Goal: Information Seeking & Learning: Learn about a topic

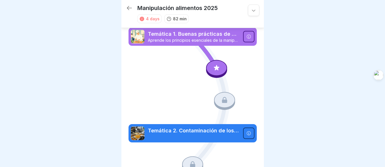
click at [215, 63] on div at bounding box center [216, 68] width 21 height 16
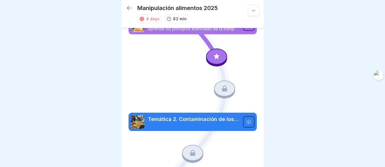
scroll to position [23, 0]
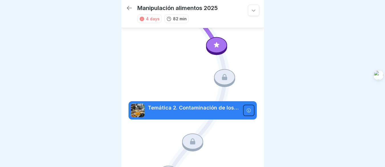
click at [218, 38] on div at bounding box center [216, 45] width 21 height 16
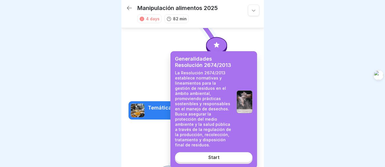
click at [224, 152] on link "Start" at bounding box center [214, 157] width 78 height 10
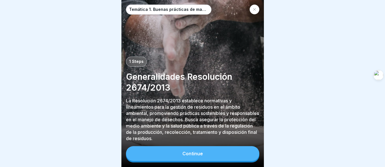
click at [212, 152] on button "Continue" at bounding box center [193, 153] width 134 height 15
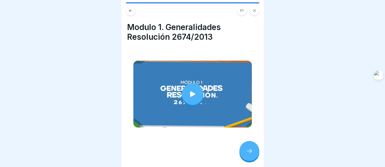
click at [245, 151] on div at bounding box center [250, 151] width 20 height 20
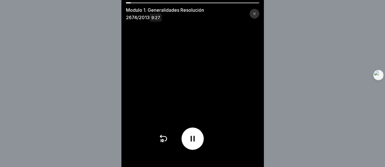
click at [255, 14] on icon at bounding box center [254, 13] width 3 height 3
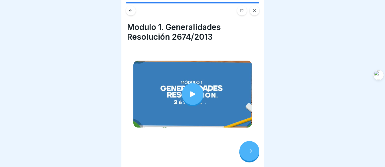
click at [248, 154] on div at bounding box center [250, 151] width 20 height 20
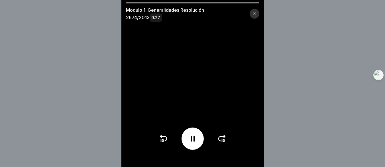
click at [155, 3] on div at bounding box center [193, 2] width 134 height 1
drag, startPoint x: 128, startPoint y: 2, endPoint x: 153, endPoint y: 3, distance: 24.9
click at [153, 3] on div "Modulo 1. Generalidades Resolución 2674/2013 9:27" at bounding box center [193, 83] width 143 height 167
click at [199, 144] on div at bounding box center [193, 138] width 22 height 22
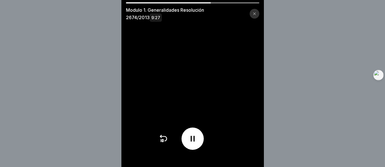
click at [199, 144] on div at bounding box center [193, 138] width 22 height 22
click at [200, 142] on div at bounding box center [193, 138] width 22 height 22
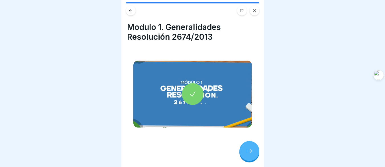
click at [247, 146] on div at bounding box center [250, 151] width 20 height 20
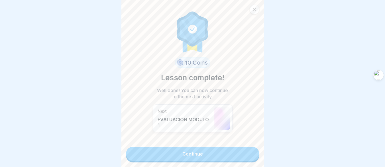
click at [224, 146] on link "Continue" at bounding box center [193, 153] width 134 height 14
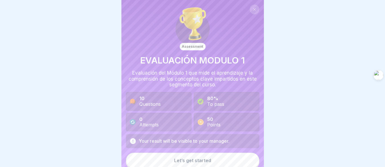
click at [202, 158] on div "Let’s get started" at bounding box center [192, 160] width 37 height 5
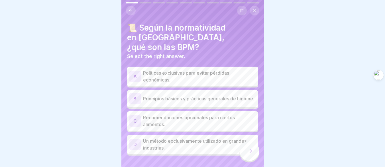
click at [191, 95] on p "Principios básicos y prácticas generales de higiene." at bounding box center [199, 98] width 113 height 7
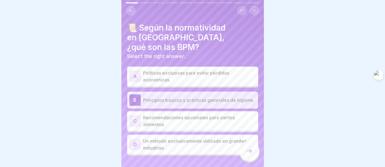
click at [248, 150] on icon at bounding box center [249, 150] width 7 height 7
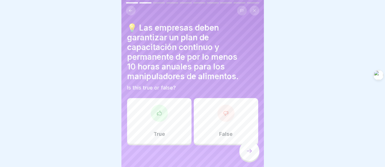
click at [167, 108] on div "True" at bounding box center [159, 121] width 64 height 46
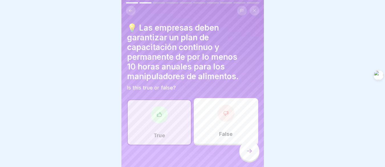
click at [250, 148] on div at bounding box center [250, 151] width 20 height 20
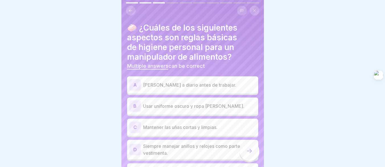
scroll to position [40, 0]
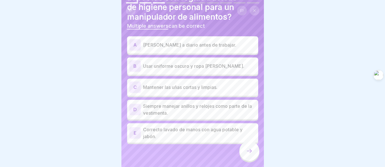
click at [207, 84] on p "Mantener las uñas cortas y limpias." at bounding box center [199, 87] width 113 height 7
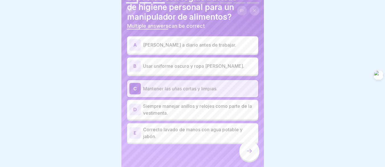
click at [177, 129] on p "Correcto lavado de manos con agua potable y jabón." at bounding box center [199, 133] width 113 height 14
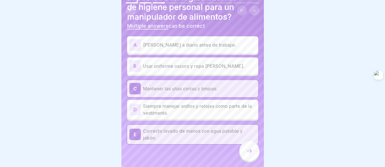
click at [247, 146] on div at bounding box center [250, 151] width 20 height 20
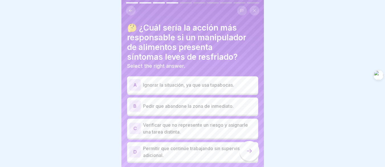
click at [198, 102] on p "Pedir que abandone la zona de inmediato." at bounding box center [199, 105] width 113 height 7
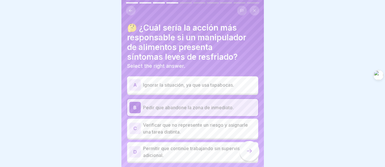
scroll to position [19, 0]
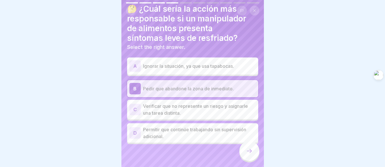
click at [247, 148] on icon at bounding box center [249, 150] width 7 height 7
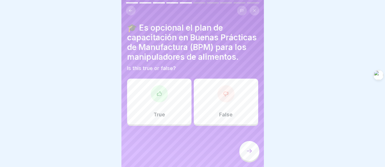
click at [241, 113] on div "False" at bounding box center [226, 101] width 64 height 46
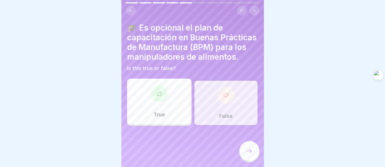
click at [245, 150] on div at bounding box center [250, 151] width 20 height 20
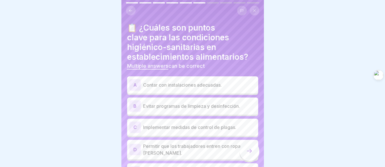
scroll to position [29, 0]
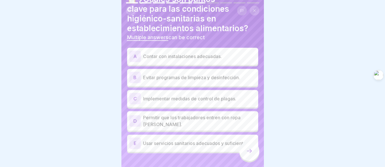
click at [221, 59] on p "Contar con instalaciones adecuadas." at bounding box center [199, 56] width 113 height 7
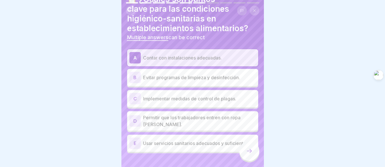
click at [229, 102] on p "Implementar medidas de control de plagas." at bounding box center [199, 98] width 113 height 7
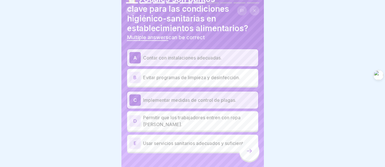
scroll to position [40, 0]
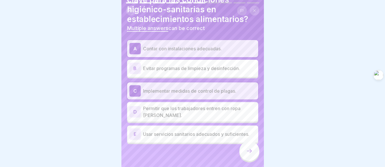
click at [191, 130] on p "Usar servicios sanitarios adecuados y suficientes." at bounding box center [199, 133] width 113 height 7
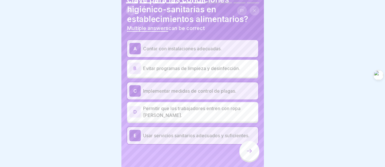
click at [254, 156] on div at bounding box center [250, 151] width 20 height 20
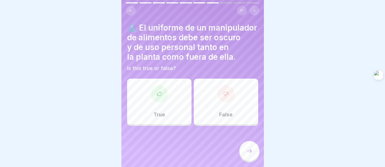
click at [245, 113] on div "False" at bounding box center [226, 101] width 64 height 46
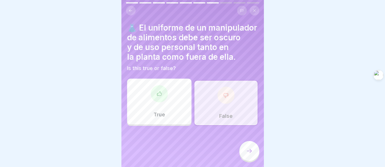
click at [257, 156] on div at bounding box center [250, 151] width 20 height 20
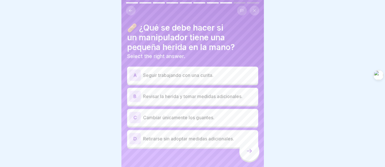
click at [238, 95] on p "Revisar la herida y tomar medidas adicionales." at bounding box center [199, 96] width 113 height 7
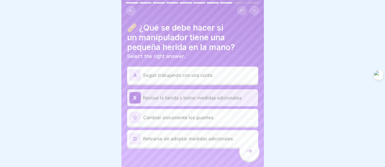
click at [255, 160] on div at bounding box center [250, 151] width 20 height 20
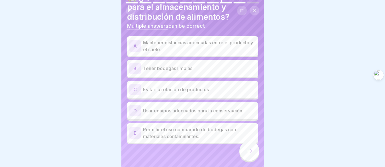
click at [239, 68] on p "Tener bodegas limpias." at bounding box center [199, 68] width 113 height 7
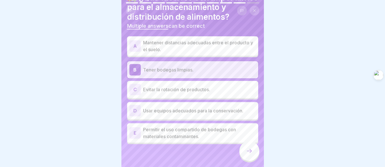
click at [189, 54] on div "A Mantener distancias adecuadas entre el producto y el suelo." at bounding box center [192, 45] width 131 height 19
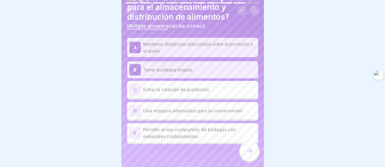
click at [245, 155] on div at bounding box center [250, 151] width 20 height 20
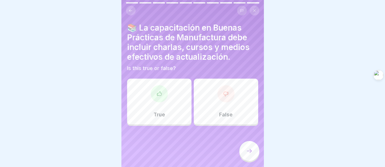
click at [168, 107] on div "True" at bounding box center [159, 101] width 64 height 46
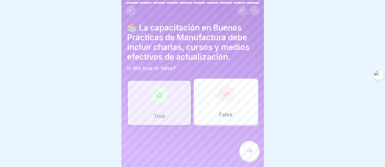
click at [252, 160] on div at bounding box center [250, 151] width 20 height 20
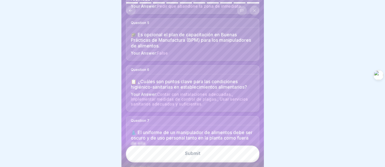
scroll to position [382, 0]
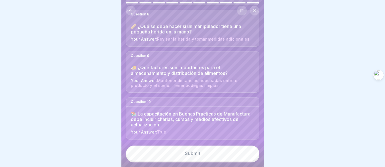
click at [217, 157] on button "Submit" at bounding box center [193, 152] width 134 height 15
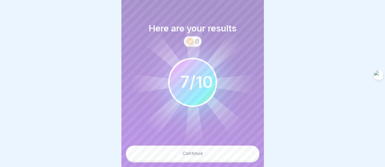
click at [223, 160] on button "Continue" at bounding box center [193, 152] width 134 height 15
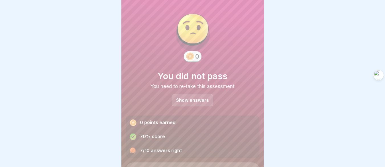
scroll to position [29, 0]
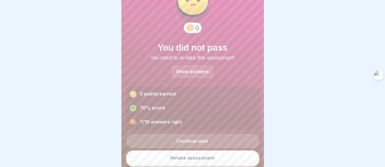
click at [212, 162] on link "Retake assessment" at bounding box center [193, 157] width 134 height 15
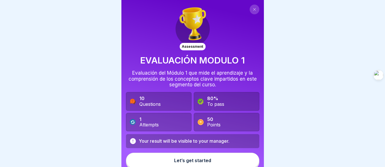
click at [217, 160] on button "Let’s get started" at bounding box center [193, 159] width 134 height 15
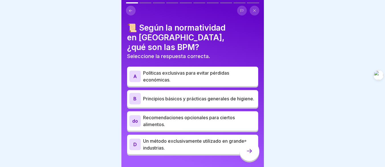
click at [219, 95] on p "Principios básicos y prácticas generales de higiene." at bounding box center [199, 98] width 113 height 7
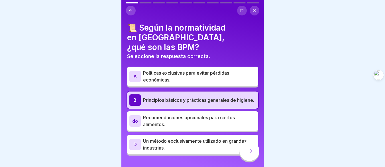
click at [237, 114] on p "Recomendaciones opcionales para ciertos alimentos." at bounding box center [199, 121] width 113 height 14
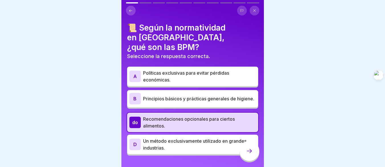
click at [239, 95] on p "Principios básicos y prácticas generales de higiene." at bounding box center [199, 98] width 113 height 7
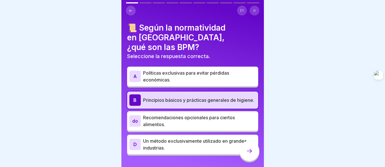
click at [249, 153] on icon at bounding box center [249, 150] width 7 height 7
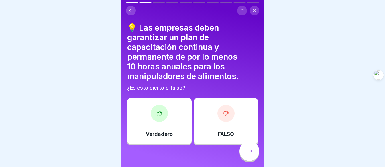
click at [180, 122] on div "Verdadero" at bounding box center [159, 121] width 64 height 46
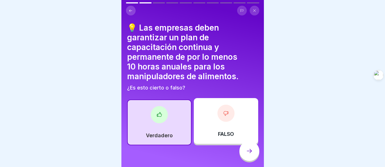
click at [245, 154] on div at bounding box center [250, 151] width 20 height 20
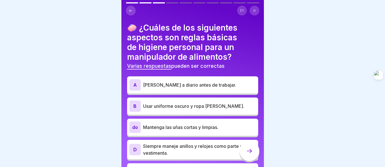
click at [220, 88] on div "A Ducharse a diario antes de trabajar." at bounding box center [193, 84] width 127 height 11
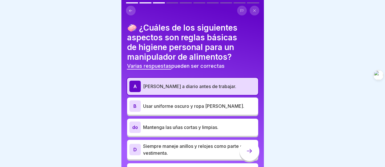
click at [204, 101] on div "B Usar uniforme oscuro y ropa de calle." at bounding box center [193, 105] width 127 height 11
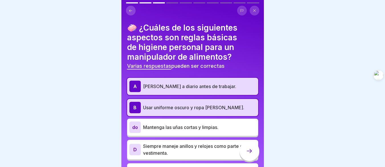
click at [209, 110] on font "Usar uniforme oscuro y ropa de calle." at bounding box center [193, 107] width 101 height 6
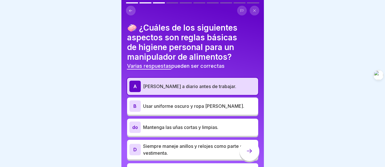
click at [204, 130] on div "do Mantenga las uñas cortas y limpias." at bounding box center [193, 126] width 127 height 11
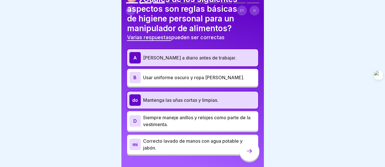
scroll to position [40, 0]
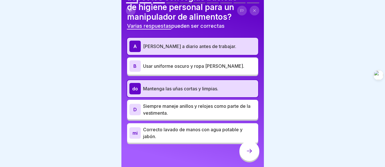
click at [213, 132] on p "Correcto lavado de manos con agua potable y jabón." at bounding box center [199, 133] width 113 height 14
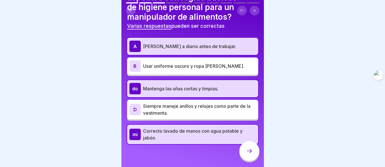
drag, startPoint x: 249, startPoint y: 152, endPoint x: 247, endPoint y: 145, distance: 7.6
click at [249, 153] on icon at bounding box center [249, 150] width 7 height 7
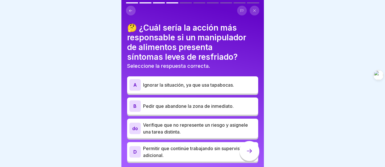
click at [217, 108] on font "Pedir que abandone la zona de inmediato." at bounding box center [188, 106] width 91 height 6
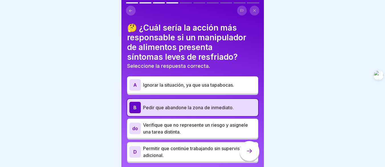
scroll to position [19, 0]
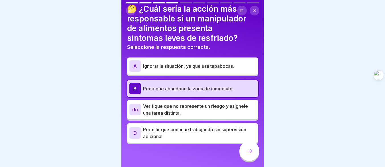
click at [206, 105] on font "Verifique que no represente un riesgo y asignele una tarea distinta." at bounding box center [195, 109] width 105 height 13
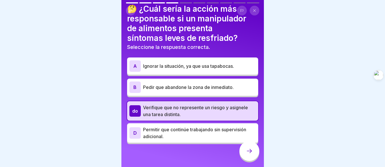
click at [205, 91] on div "B Pedir que abandone la zona de inmediato." at bounding box center [193, 86] width 127 height 11
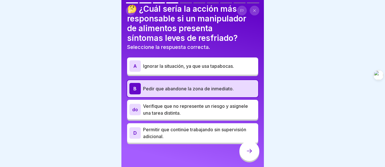
click at [250, 152] on icon at bounding box center [249, 150] width 7 height 7
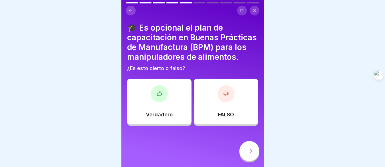
click at [229, 102] on div at bounding box center [226, 93] width 17 height 17
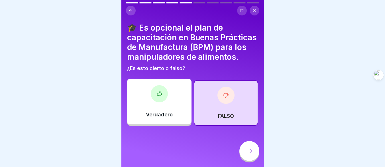
click at [247, 154] on icon at bounding box center [249, 150] width 7 height 7
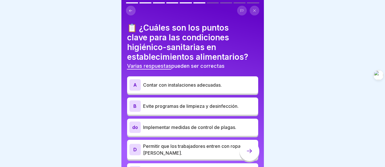
click at [207, 86] on font "Contar con instalaciones adecuadas." at bounding box center [182, 85] width 79 height 6
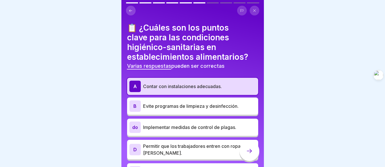
scroll to position [29, 0]
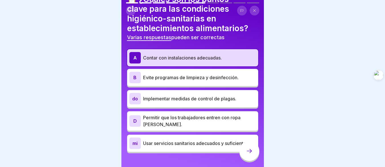
click at [217, 102] on div "do Implementar medidas de control de plagas." at bounding box center [193, 98] width 127 height 11
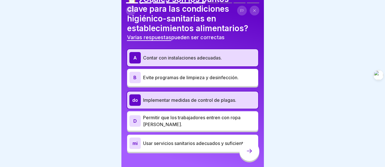
scroll to position [40, 0]
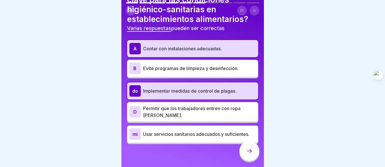
click at [179, 131] on font "Usar servicios sanitarios adecuados y suficientes." at bounding box center [196, 134] width 106 height 6
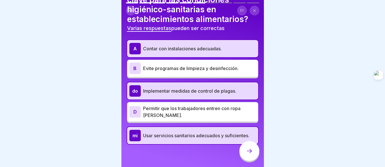
click at [244, 151] on div at bounding box center [250, 151] width 20 height 20
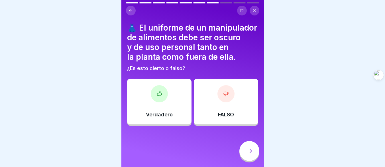
click at [206, 117] on div "FALSO" at bounding box center [226, 101] width 64 height 46
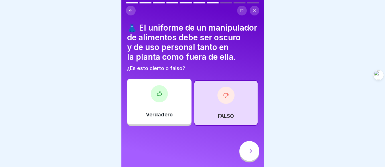
click at [254, 156] on div at bounding box center [250, 151] width 20 height 20
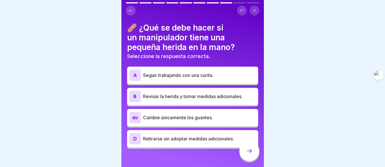
click at [207, 97] on font "Revisar la herida y tomar medidas adicionales." at bounding box center [193, 96] width 100 height 6
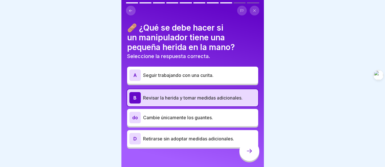
click at [189, 115] on font "Cambie únicamente los guantes." at bounding box center [178, 117] width 70 height 6
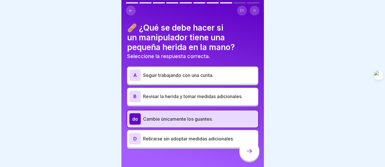
click at [194, 100] on div "B Revisar la herida y tomar medidas adicionales." at bounding box center [193, 95] width 127 height 11
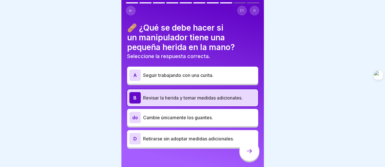
click at [244, 156] on div at bounding box center [250, 151] width 20 height 20
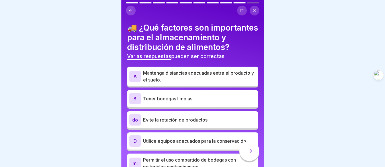
click at [207, 83] on p "Mantenga distancias adecuadas entre el producto y el suelo." at bounding box center [199, 76] width 113 height 14
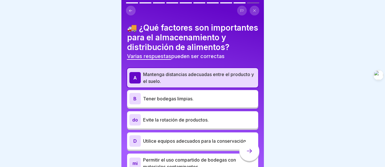
click at [201, 102] on p "Tener bodegas limpias." at bounding box center [199, 98] width 113 height 7
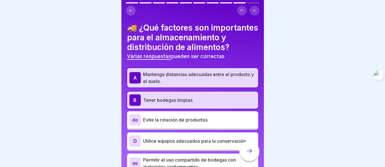
scroll to position [29, 0]
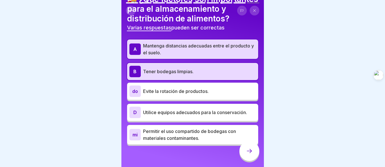
click at [203, 115] on font "Utilice equipos adecuados para la conservación." at bounding box center [195, 112] width 104 height 6
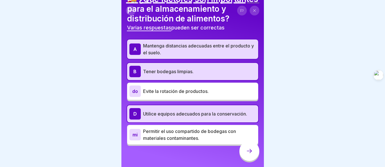
scroll to position [40, 0]
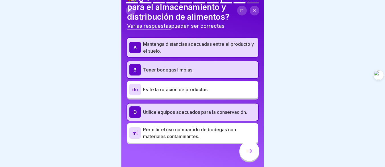
click at [248, 154] on icon at bounding box center [249, 150] width 7 height 7
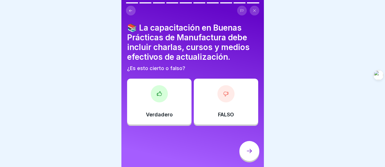
click at [173, 109] on div "Verdadero" at bounding box center [159, 101] width 64 height 46
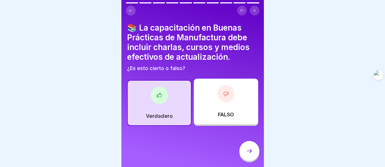
click at [246, 157] on div at bounding box center [250, 151] width 20 height 20
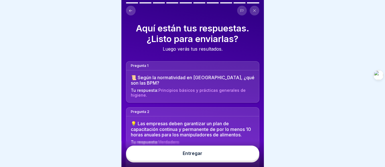
click at [231, 156] on button "Entregar" at bounding box center [193, 152] width 134 height 15
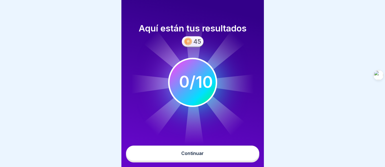
scroll to position [4, 0]
click at [194, 82] on font "/" at bounding box center [193, 81] width 6 height 19
click at [212, 152] on button "Continuar" at bounding box center [193, 152] width 134 height 15
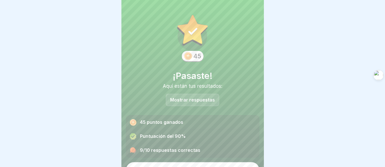
scroll to position [12, 0]
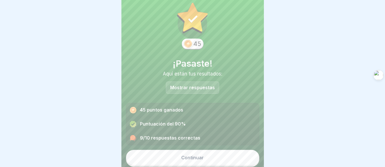
click at [199, 154] on font "Continuar" at bounding box center [192, 157] width 23 height 6
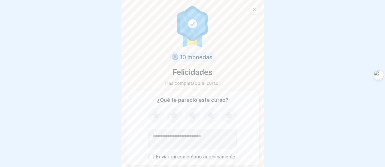
scroll to position [20, 0]
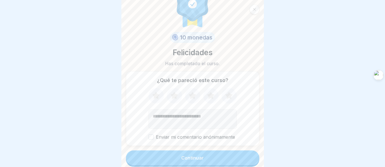
click at [207, 151] on button "Continuar" at bounding box center [193, 157] width 134 height 15
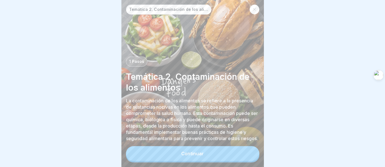
click at [214, 149] on button "Continuar" at bounding box center [193, 153] width 134 height 15
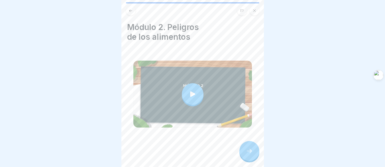
click at [196, 90] on div at bounding box center [193, 94] width 22 height 22
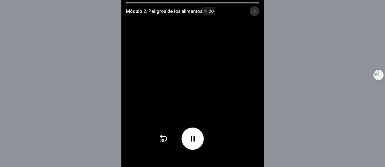
drag, startPoint x: 145, startPoint y: 2, endPoint x: 175, endPoint y: 6, distance: 31.1
click at [175, 6] on div "Módulo 2. Peligros de los alimentos 11:20" at bounding box center [193, 83] width 143 height 167
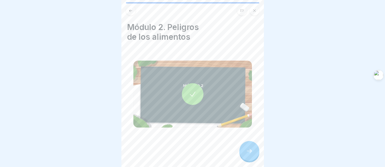
click at [247, 148] on icon at bounding box center [249, 150] width 7 height 7
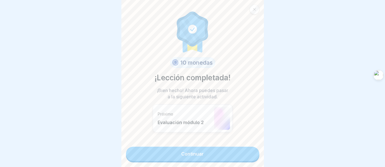
click at [226, 146] on link "Continuar" at bounding box center [193, 153] width 134 height 14
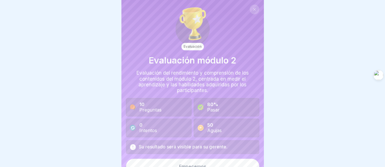
scroll to position [9, 0]
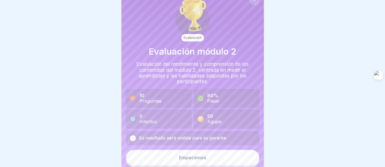
click at [208, 154] on button "Empecemos" at bounding box center [193, 157] width 134 height 15
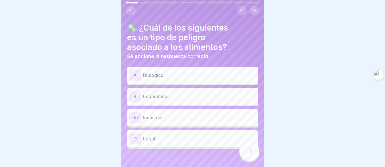
click at [172, 75] on div "A Biológico" at bounding box center [193, 74] width 127 height 11
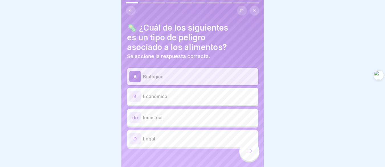
click at [168, 93] on p "Económico" at bounding box center [199, 96] width 113 height 7
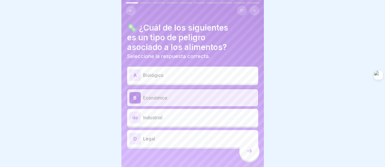
click at [165, 78] on div "A Biológico" at bounding box center [192, 74] width 131 height 17
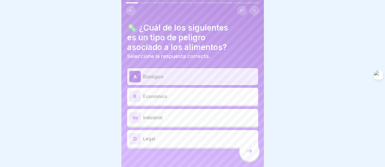
click at [248, 150] on icon at bounding box center [249, 150] width 7 height 7
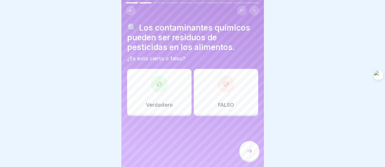
click at [173, 87] on div "Verdadero" at bounding box center [159, 92] width 64 height 46
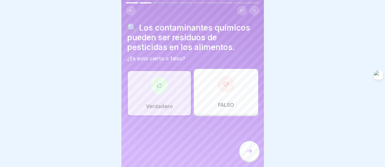
click at [256, 151] on div at bounding box center [250, 151] width 20 height 20
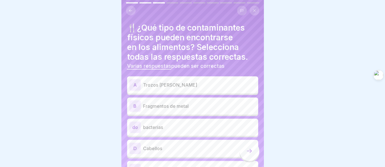
scroll to position [29, 0]
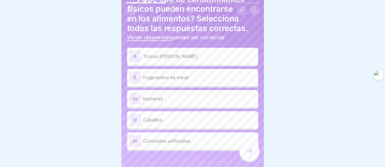
click at [183, 55] on p "Trozos de vidrio" at bounding box center [199, 56] width 113 height 7
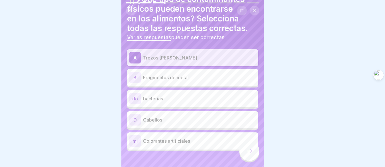
scroll to position [35, 0]
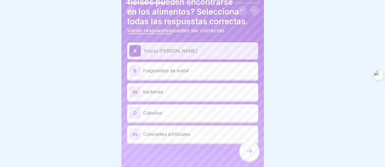
click at [180, 72] on div "B Fragmentos de metal" at bounding box center [192, 70] width 131 height 17
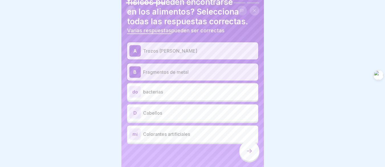
click at [183, 112] on p "Cabellos" at bounding box center [199, 112] width 113 height 7
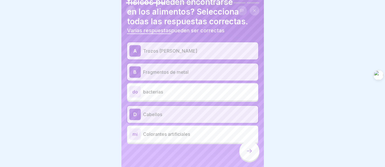
click at [243, 148] on div at bounding box center [250, 151] width 20 height 20
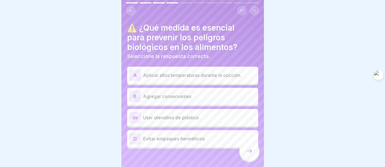
click at [206, 115] on p "Usar utensilios de plástico" at bounding box center [199, 117] width 113 height 7
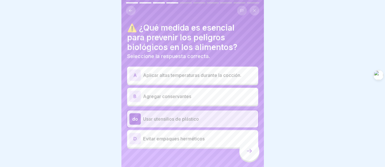
click at [203, 95] on p "Agregar conservantes" at bounding box center [199, 96] width 113 height 7
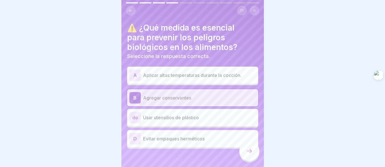
click at [201, 74] on div "A Aplicar altas temperaturas durante la cocción." at bounding box center [193, 74] width 127 height 11
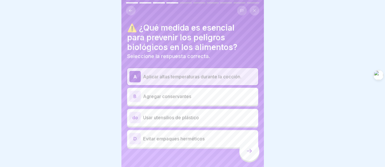
click at [249, 148] on icon at bounding box center [249, 150] width 7 height 7
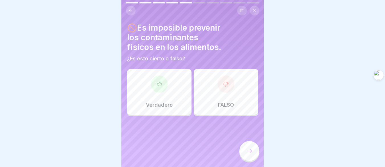
click at [225, 102] on font "FALSO" at bounding box center [226, 105] width 16 height 6
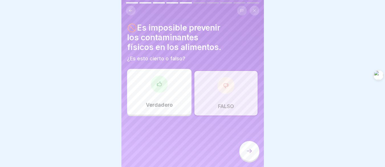
click at [253, 150] on icon at bounding box center [249, 150] width 7 height 7
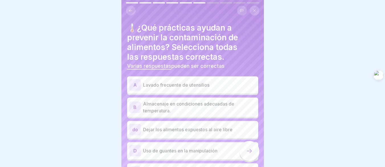
scroll to position [29, 0]
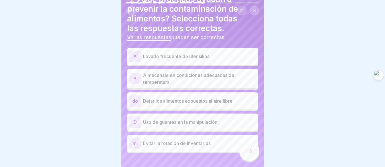
click at [216, 53] on p "Lavado frecuente de utensilios" at bounding box center [199, 56] width 113 height 7
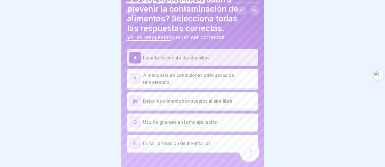
click at [215, 78] on p "Almacenaje en condiciones adecuadas de temperatura." at bounding box center [199, 79] width 113 height 14
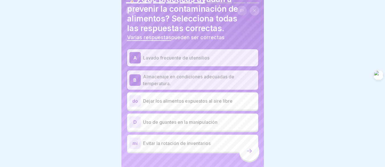
click at [204, 122] on div "D Uso de guantes en la manipulación" at bounding box center [193, 121] width 127 height 11
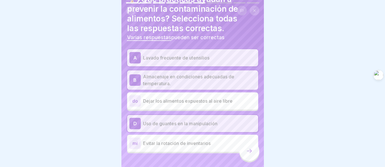
click at [241, 150] on div at bounding box center [250, 151] width 20 height 20
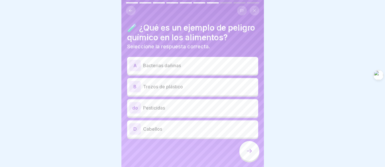
click at [191, 111] on p "Pesticidas" at bounding box center [199, 107] width 113 height 7
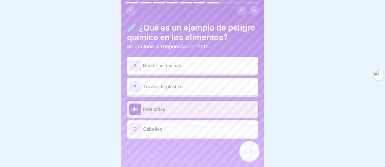
click at [212, 132] on p "Cabellos" at bounding box center [199, 128] width 113 height 7
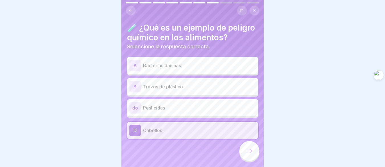
click at [202, 111] on p "Pesticidas" at bounding box center [199, 107] width 113 height 7
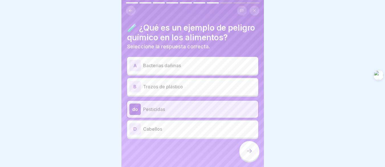
click at [246, 148] on icon at bounding box center [249, 150] width 7 height 7
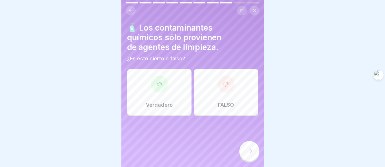
click at [215, 97] on div "FALSO" at bounding box center [226, 92] width 64 height 46
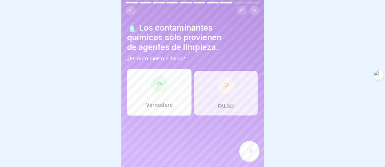
click at [249, 151] on icon at bounding box center [249, 150] width 7 height 7
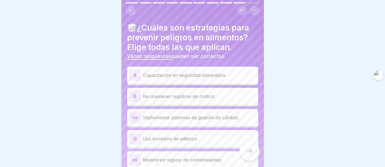
scroll to position [26, 0]
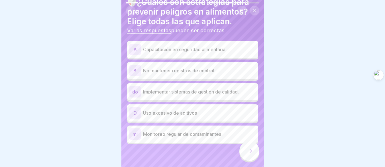
click at [197, 89] on font "Implementar sistemas de gestión de calidad." at bounding box center [191, 92] width 96 height 6
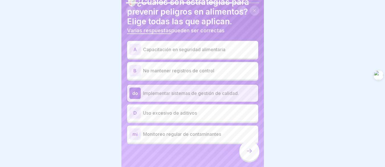
click at [196, 47] on font "Capacitación en seguridad alimentaria" at bounding box center [184, 50] width 82 height 6
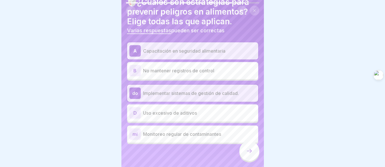
click at [212, 132] on font "Monitoreo regular de contaminantes" at bounding box center [182, 134] width 78 height 6
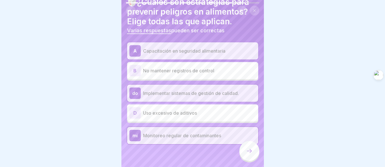
click at [251, 150] on icon at bounding box center [249, 150] width 7 height 7
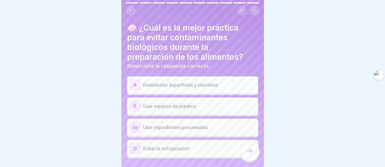
scroll to position [14, 0]
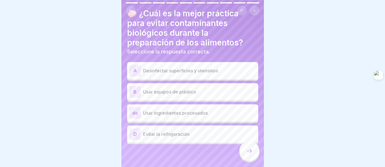
click at [203, 72] on font "Desinfectar superficies y utensilios" at bounding box center [180, 71] width 75 height 6
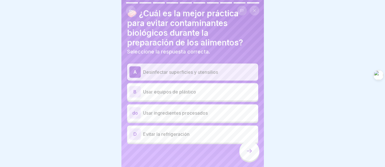
click at [209, 96] on div "B Usar equipos de plástico" at bounding box center [193, 91] width 127 height 11
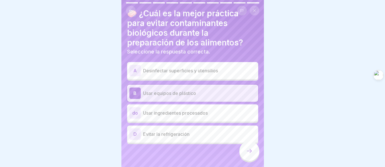
click at [224, 70] on p "Desinfectar superficies y utensilios" at bounding box center [199, 70] width 113 height 7
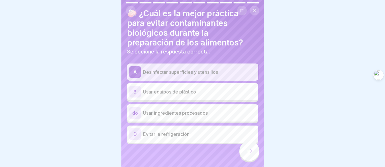
click at [254, 159] on div at bounding box center [250, 151] width 20 height 20
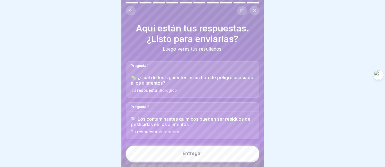
click at [241, 159] on button "Entregar" at bounding box center [193, 152] width 134 height 15
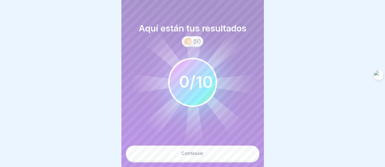
click at [207, 92] on font "10" at bounding box center [204, 81] width 17 height 19
click at [221, 154] on button "Continuar" at bounding box center [193, 152] width 134 height 15
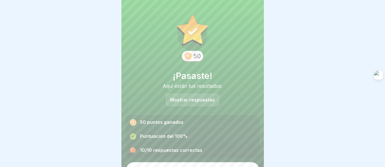
scroll to position [12, 0]
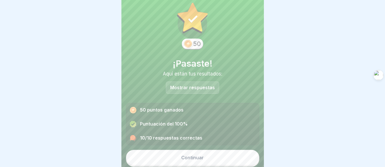
click at [216, 157] on button "Continuar" at bounding box center [193, 157] width 134 height 15
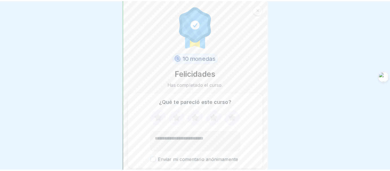
scroll to position [20, 0]
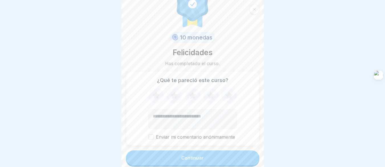
click at [217, 158] on button "Continuar" at bounding box center [193, 157] width 134 height 15
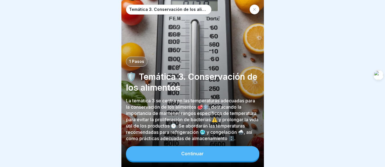
scroll to position [4, 0]
click at [227, 155] on button "Continuar" at bounding box center [193, 153] width 134 height 15
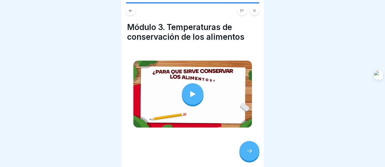
click at [246, 152] on icon at bounding box center [249, 150] width 7 height 7
click at [250, 154] on div at bounding box center [250, 151] width 20 height 20
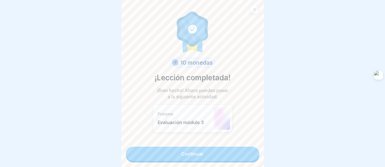
click at [237, 149] on link "Continuar" at bounding box center [193, 153] width 134 height 14
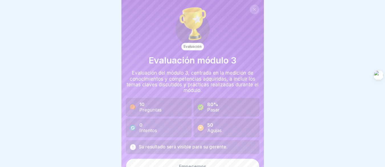
scroll to position [9, 0]
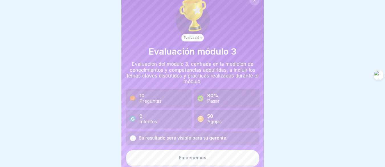
click at [208, 154] on button "Empecemos" at bounding box center [193, 157] width 134 height 15
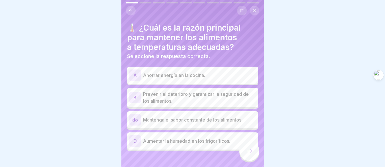
click at [204, 91] on font "Prevenir el deterioro y garantizar la seguridad de los alimentos." at bounding box center [196, 97] width 106 height 13
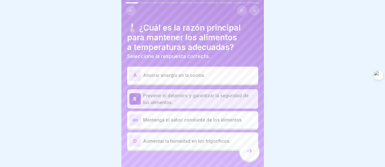
click at [199, 72] on font "Ahorrar energía en la cocina." at bounding box center [174, 75] width 62 height 6
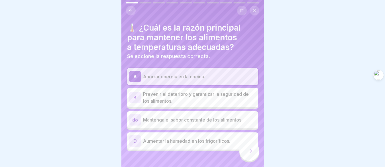
click at [207, 92] on font "Prevenir el deterioro y garantizar la seguridad de los alimentos." at bounding box center [196, 97] width 106 height 13
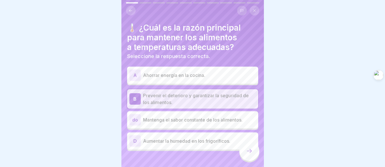
click at [245, 151] on div at bounding box center [250, 151] width 20 height 20
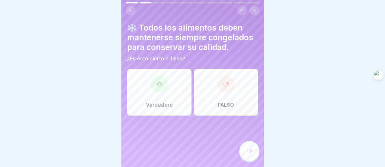
click at [177, 93] on div "Verdadero" at bounding box center [159, 92] width 64 height 46
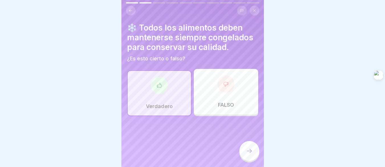
click at [248, 148] on icon at bounding box center [249, 150] width 7 height 7
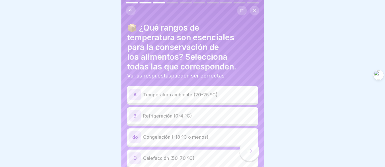
click at [205, 135] on font "Congelación (-18 ºC o menos)" at bounding box center [175, 137] width 65 height 6
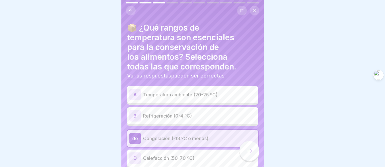
click at [182, 152] on div "D Calefacción (50-70 ºC)" at bounding box center [193, 157] width 127 height 11
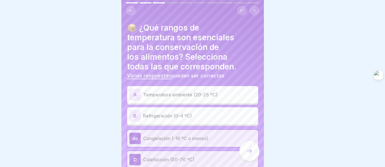
click at [186, 154] on div "D Calefacción (50-70 ºC)" at bounding box center [193, 159] width 127 height 11
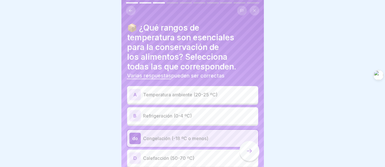
click at [198, 112] on p "Refrigeración (0-4 ºC)" at bounding box center [199, 115] width 113 height 7
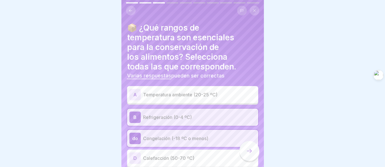
scroll to position [24, 0]
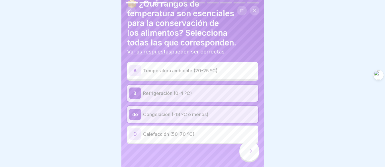
click at [252, 156] on div at bounding box center [250, 151] width 20 height 20
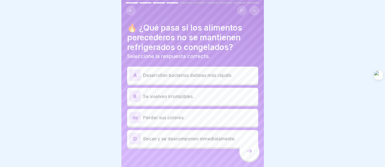
click at [193, 73] on font "Desarrollan bacterias dañinas más rápido." at bounding box center [188, 75] width 90 height 6
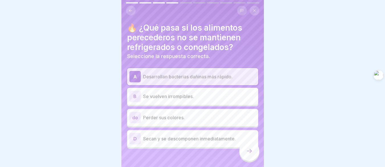
click at [190, 136] on font "Secan y se descomponen inmediatamente." at bounding box center [189, 139] width 93 height 6
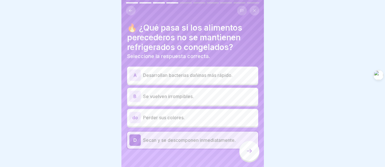
click at [186, 72] on font "Desarrollan bacterias dañinas más rápido." at bounding box center [188, 75] width 90 height 6
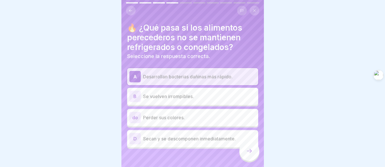
click at [249, 153] on icon at bounding box center [249, 150] width 7 height 7
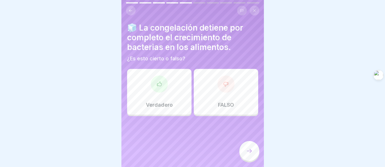
click at [168, 85] on div "Verdadero" at bounding box center [159, 92] width 64 height 46
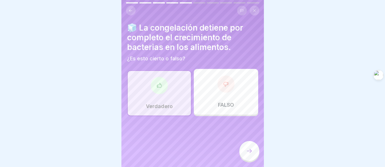
click at [251, 147] on div at bounding box center [250, 151] width 20 height 20
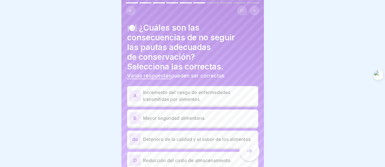
scroll to position [26, 0]
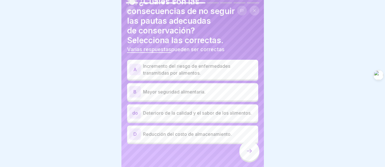
click at [212, 69] on p "Incremento del riesgo de enfermedades transmitidas por alimentos." at bounding box center [199, 69] width 113 height 14
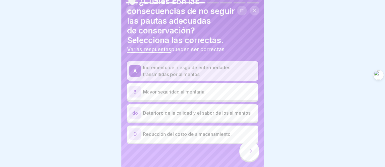
click at [251, 148] on div at bounding box center [250, 151] width 20 height 20
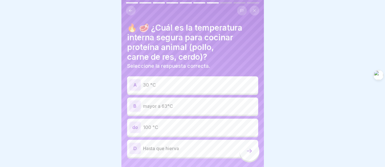
click at [184, 104] on p "mayor a 63°C" at bounding box center [199, 105] width 113 height 7
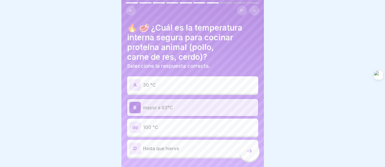
click at [184, 104] on p "mayor a 63°C" at bounding box center [199, 107] width 113 height 7
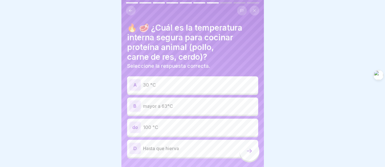
click at [177, 124] on p "100 °C" at bounding box center [199, 127] width 113 height 7
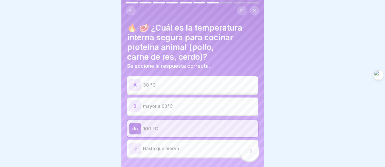
click at [201, 106] on div "B mayor a 63°C" at bounding box center [193, 105] width 127 height 11
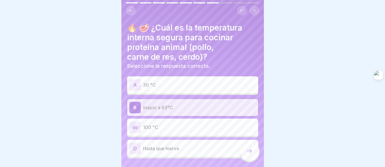
click at [181, 118] on div "do 100 °C" at bounding box center [192, 126] width 131 height 17
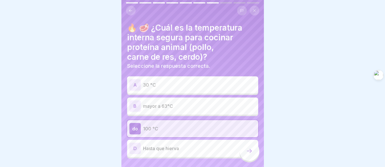
click at [255, 156] on div at bounding box center [250, 151] width 20 height 20
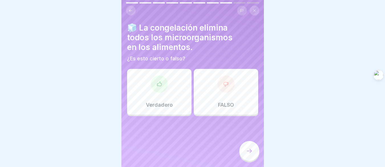
click at [181, 91] on div "Verdadero" at bounding box center [159, 92] width 64 height 46
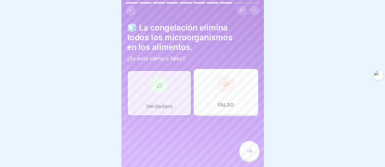
click at [244, 156] on div at bounding box center [250, 151] width 20 height 20
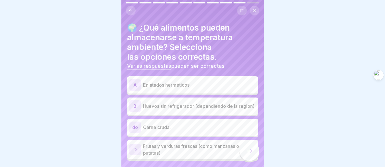
click at [186, 84] on div "A Enlatados herméticos." at bounding box center [193, 84] width 127 height 11
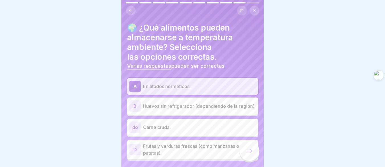
scroll to position [19, 0]
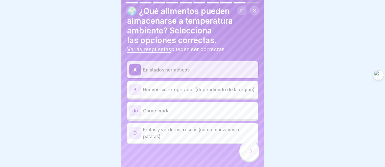
click at [196, 132] on p "Frutas y verduras frescas (como manzanas o patatas)." at bounding box center [199, 133] width 113 height 14
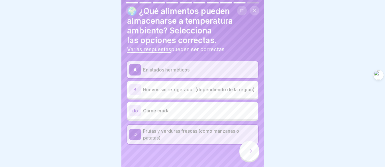
click at [173, 86] on font "Huevos sin refrigerador (dependiendo de la región)." at bounding box center [199, 89] width 113 height 6
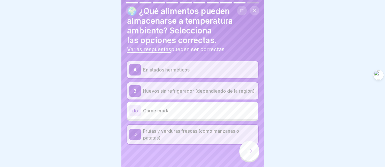
drag, startPoint x: 249, startPoint y: 148, endPoint x: 243, endPoint y: 150, distance: 7.0
click at [249, 148] on icon at bounding box center [249, 150] width 7 height 7
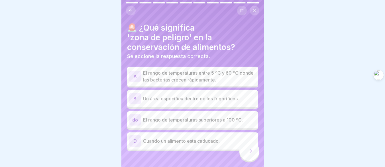
click at [194, 70] on font "El rango de temperaturas entre 5 ºC y 60 ºC donde las bacterias crecen rápidame…" at bounding box center [198, 76] width 111 height 13
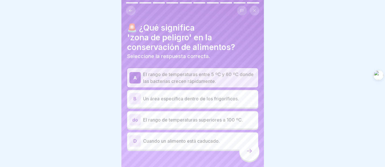
click at [249, 148] on icon at bounding box center [249, 150] width 7 height 7
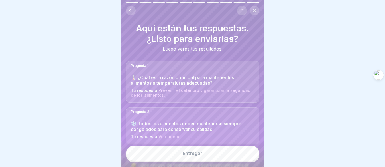
click at [238, 157] on button "Entregar" at bounding box center [193, 152] width 134 height 15
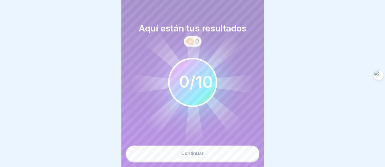
click at [232, 152] on button "Continuar" at bounding box center [193, 152] width 134 height 15
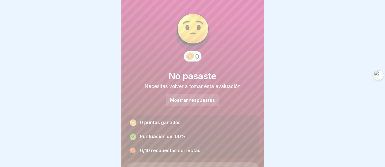
scroll to position [29, 0]
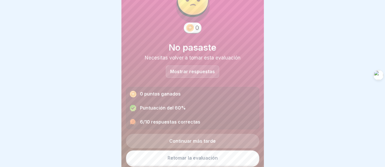
click at [223, 151] on link "Retomar la evaluación" at bounding box center [193, 157] width 134 height 15
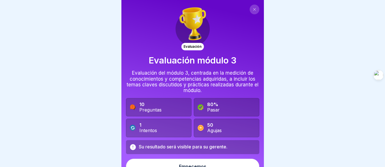
scroll to position [9, 0]
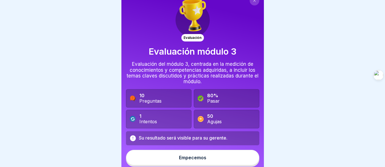
click at [203, 153] on button "Empecemos" at bounding box center [193, 157] width 134 height 15
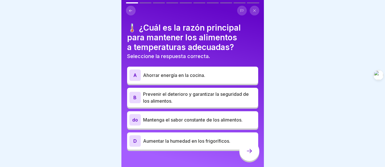
click at [190, 100] on p "Prevenir el deterioro y garantizar la seguridad de los alimentos." at bounding box center [199, 97] width 113 height 14
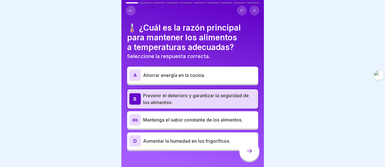
click at [199, 123] on p "Mantenga el sabor constante de los alimentos." at bounding box center [199, 119] width 113 height 7
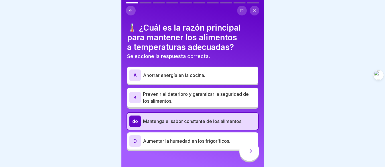
click at [194, 100] on p "Prevenir el deterioro y garantizar la seguridad de los alimentos." at bounding box center [199, 97] width 113 height 14
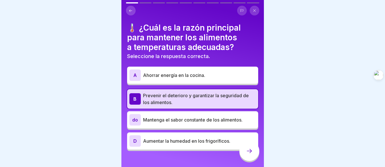
click at [249, 154] on icon at bounding box center [249, 150] width 7 height 7
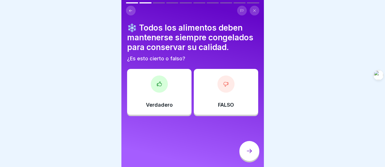
click at [221, 100] on div "FALSO" at bounding box center [226, 92] width 64 height 46
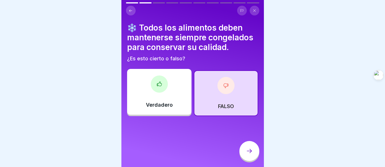
click at [257, 156] on div at bounding box center [250, 151] width 20 height 20
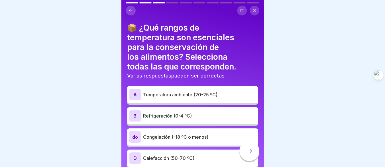
click at [191, 137] on font "Congelación (-18 ºC o menos)" at bounding box center [175, 137] width 65 height 6
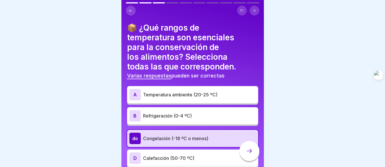
click at [195, 118] on p "Refrigeración (0-4 ºC)" at bounding box center [199, 115] width 113 height 7
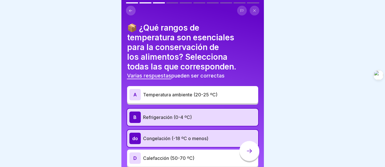
click at [192, 136] on font "Congelación (-18 ºC o menos)" at bounding box center [175, 138] width 65 height 6
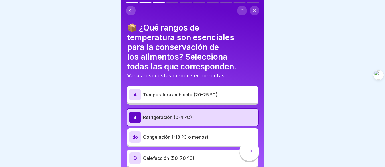
click at [194, 118] on p "Refrigeración (0-4 ºC)" at bounding box center [199, 117] width 113 height 7
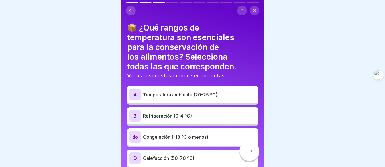
click at [192, 119] on div "B Refrigeración (0-4 ºC)" at bounding box center [193, 115] width 127 height 11
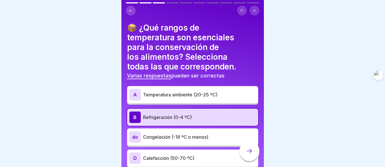
click at [191, 137] on font "Congelación (-18 ºC o menos)" at bounding box center [175, 137] width 65 height 6
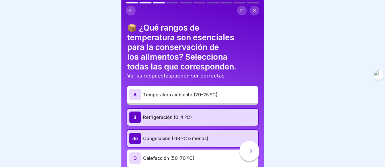
scroll to position [24, 0]
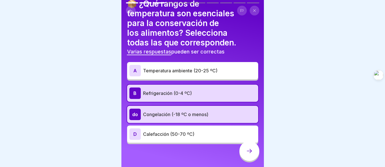
click at [247, 152] on icon at bounding box center [249, 150] width 7 height 7
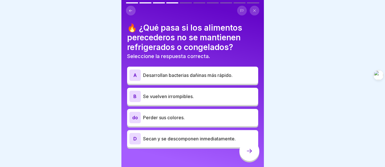
click at [173, 34] on h4 "🔥 ¿Qué pasa si los alimentos perecederos no se mantienen refrigerados o congela…" at bounding box center [192, 37] width 131 height 29
click at [177, 33] on font "🔥 ¿Qué pasa si los alimentos perecederos no se mantienen refrigerados o congela…" at bounding box center [184, 37] width 115 height 29
click at [188, 73] on font "Desarrollan bacterias dañinas más rápido." at bounding box center [188, 75] width 90 height 6
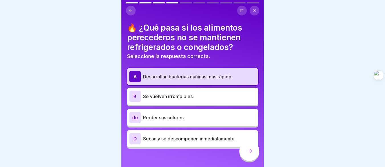
click at [191, 99] on p "Se vuelven irrompibles." at bounding box center [199, 96] width 113 height 7
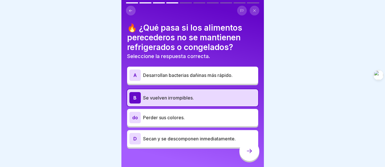
click at [184, 75] on font "Desarrollan bacterias dañinas más rápido." at bounding box center [188, 75] width 90 height 6
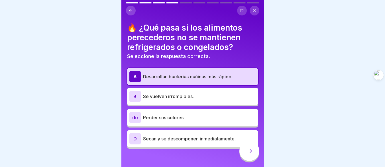
click at [247, 154] on icon at bounding box center [249, 150] width 7 height 7
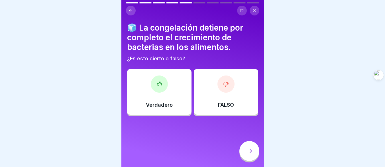
click at [210, 94] on div "FALSO" at bounding box center [226, 92] width 64 height 46
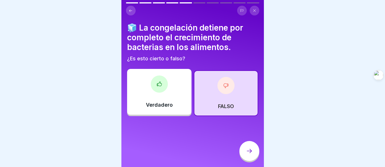
click at [255, 156] on div at bounding box center [250, 151] width 20 height 20
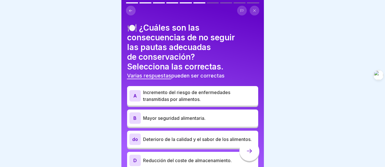
click at [188, 100] on font "Incremento del riesgo de enfermedades transmitidas por alimentos." at bounding box center [186, 95] width 87 height 13
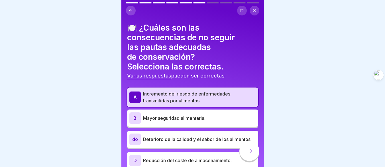
scroll to position [26, 0]
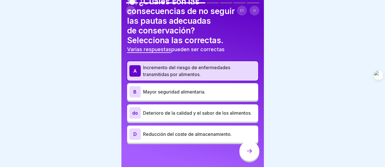
click at [189, 97] on div "B Mayor seguridad alimentaria." at bounding box center [193, 91] width 127 height 11
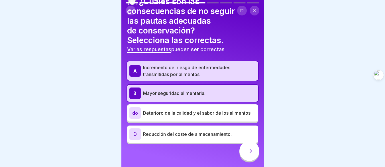
click at [191, 96] on font "Mayor seguridad alimentaria." at bounding box center [174, 93] width 62 height 6
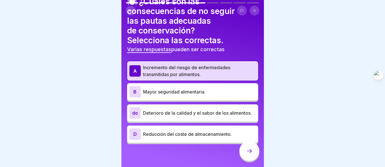
click at [169, 114] on font "Deterioro de la calidad y el sabor de los alimentos." at bounding box center [197, 113] width 109 height 6
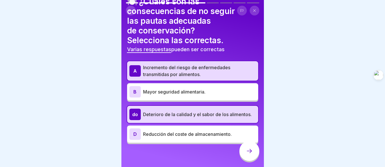
click at [250, 154] on icon at bounding box center [249, 150] width 7 height 7
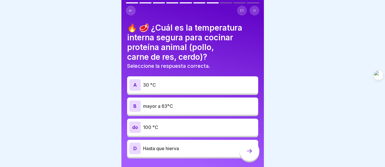
click at [186, 107] on p "mayor a 63°C" at bounding box center [199, 105] width 113 height 7
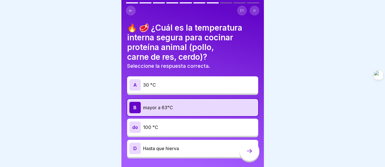
click at [182, 94] on div "A 30 °C B mayor a 63°C do 100 °C D Hasta que hierva" at bounding box center [192, 118] width 131 height 80
click at [182, 86] on p "30 °C" at bounding box center [199, 84] width 113 height 7
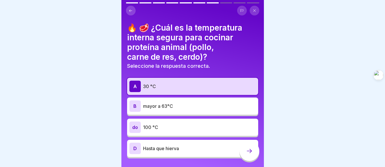
click at [179, 104] on p "mayor a 63°C" at bounding box center [199, 105] width 113 height 7
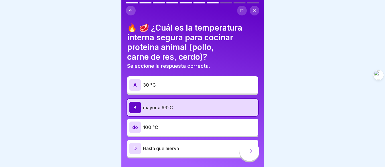
click at [248, 154] on icon at bounding box center [249, 150] width 7 height 7
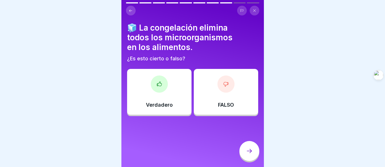
click at [228, 85] on div at bounding box center [226, 83] width 17 height 17
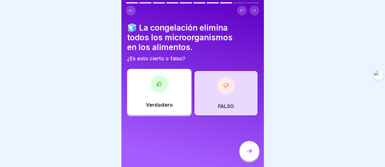
click at [249, 151] on div at bounding box center [250, 151] width 20 height 20
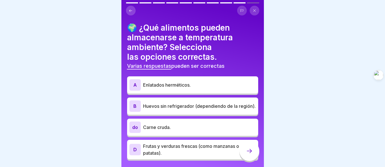
click at [184, 85] on font "Enlatados herméticos." at bounding box center [167, 85] width 48 height 6
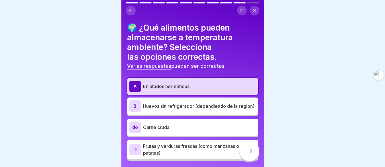
scroll to position [19, 0]
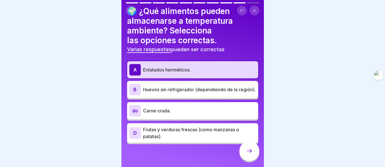
click at [203, 133] on p "Frutas y verduras frescas (como manzanas o patatas)." at bounding box center [199, 133] width 113 height 14
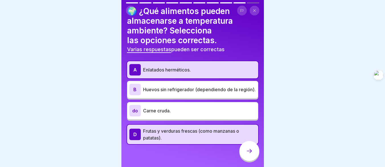
click at [246, 156] on div at bounding box center [250, 151] width 20 height 20
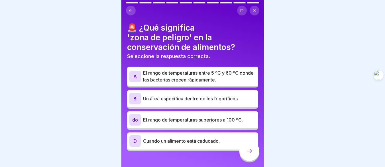
click at [195, 79] on font "El rango de temperaturas entre 5 ºC y 60 ºC donde las bacterias crecen rápidame…" at bounding box center [198, 76] width 111 height 13
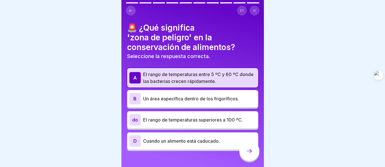
click at [183, 99] on font "Un área específica dentro de los frigoríficos." at bounding box center [191, 99] width 96 height 6
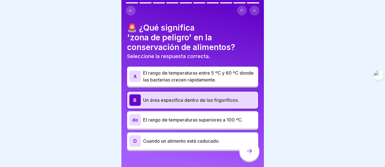
click at [177, 71] on font "El rango de temperaturas entre 5 ºC y 60 ºC donde las bacterias crecen rápidame…" at bounding box center [198, 76] width 111 height 13
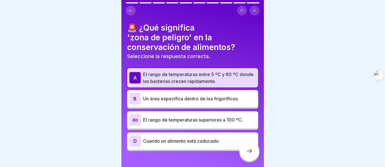
click at [249, 153] on icon at bounding box center [249, 150] width 7 height 7
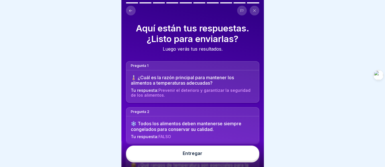
click at [217, 159] on button "Entregar" at bounding box center [193, 152] width 134 height 15
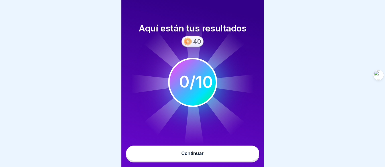
click at [220, 154] on button "Continuar" at bounding box center [193, 152] width 134 height 15
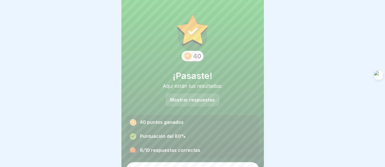
scroll to position [12, 0]
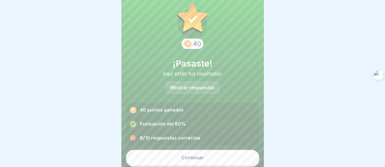
click at [214, 156] on button "Continuar" at bounding box center [193, 157] width 134 height 15
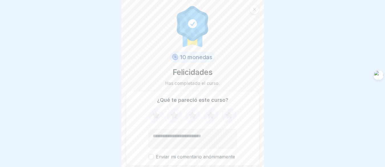
scroll to position [20, 0]
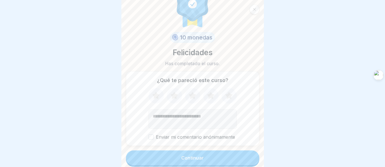
click at [217, 154] on button "Continuar" at bounding box center [193, 157] width 134 height 15
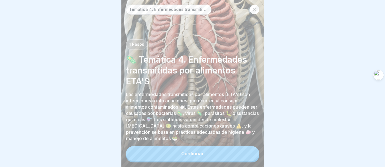
click at [215, 157] on button "Continuar" at bounding box center [193, 153] width 134 height 15
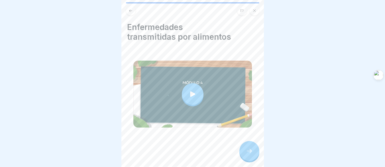
click at [254, 152] on div at bounding box center [250, 151] width 20 height 20
click at [250, 153] on icon at bounding box center [249, 150] width 7 height 7
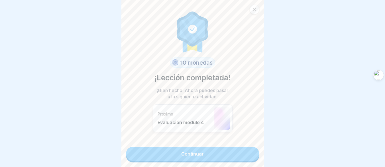
click at [229, 158] on link "Continuar" at bounding box center [193, 153] width 134 height 14
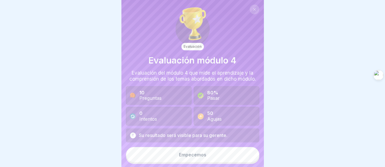
click at [215, 156] on button "Empecemos" at bounding box center [193, 154] width 134 height 15
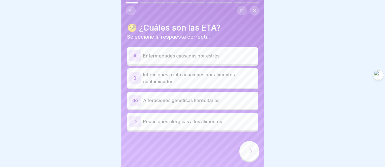
click at [189, 81] on p "Infecciones o intoxicaciones por alimentos contaminados." at bounding box center [199, 78] width 113 height 14
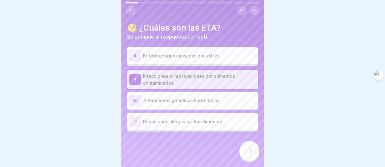
drag, startPoint x: 245, startPoint y: 153, endPoint x: 239, endPoint y: 150, distance: 7.0
click at [245, 153] on div at bounding box center [250, 151] width 20 height 20
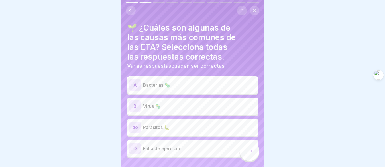
click at [183, 130] on p "Parásitos 🐛" at bounding box center [199, 127] width 113 height 7
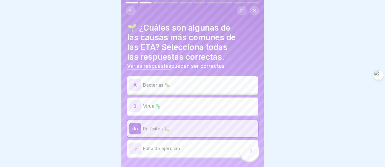
click at [174, 114] on div "B Virus 🦠" at bounding box center [192, 105] width 131 height 17
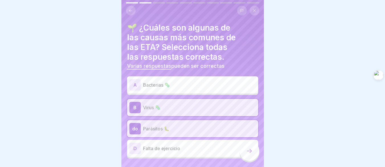
click at [172, 88] on div "A Bacterias 🦠" at bounding box center [193, 84] width 127 height 11
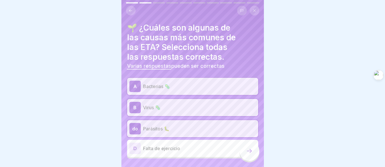
click at [246, 157] on div at bounding box center [250, 151] width 20 height 20
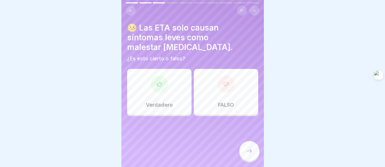
click at [212, 104] on div "FALSO" at bounding box center [226, 92] width 64 height 46
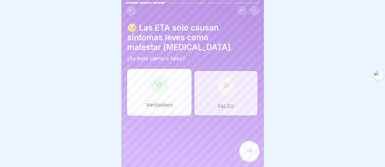
click at [245, 156] on div at bounding box center [250, 151] width 20 height 20
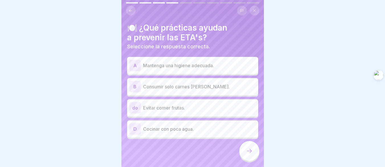
click at [209, 71] on div "A Mantenga una higiene adecuada." at bounding box center [192, 65] width 131 height 17
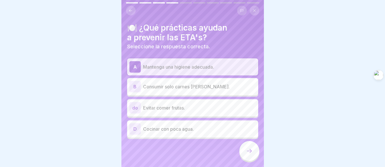
click at [197, 88] on font "Consumir solo carnes rojas." at bounding box center [186, 87] width 87 height 6
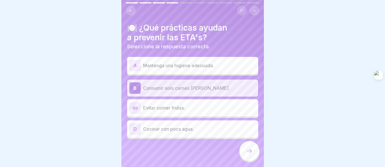
click at [203, 66] on font "Mantenga una higiene adecuada." at bounding box center [178, 65] width 71 height 6
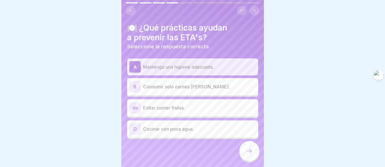
click at [246, 156] on div at bounding box center [250, 151] width 20 height 20
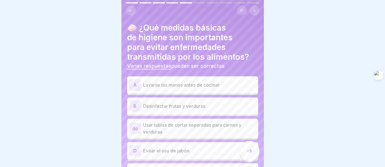
click at [201, 84] on font "Lavarse las manos antes de cocinar." at bounding box center [181, 85] width 77 height 6
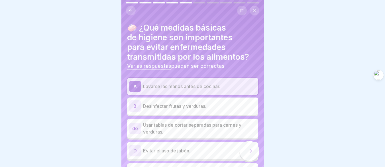
scroll to position [29, 0]
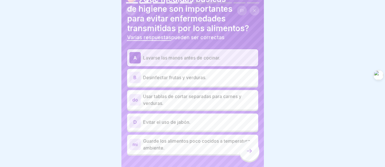
click at [196, 78] on font "Desinfectar frutas y verduras." at bounding box center [174, 77] width 63 height 6
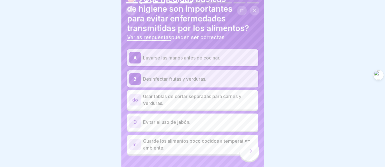
click at [196, 99] on p "Usar tablas de cortar separadas para carnes y verduras." at bounding box center [199, 100] width 113 height 14
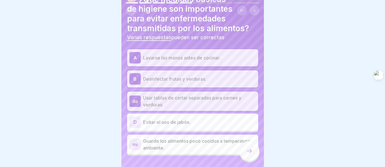
click at [241, 153] on div at bounding box center [250, 151] width 20 height 20
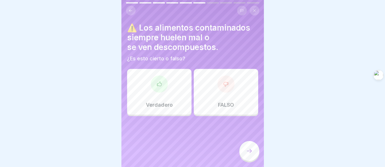
click at [205, 91] on div "FALSO" at bounding box center [226, 92] width 64 height 46
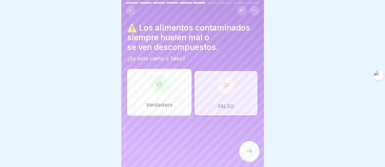
click at [246, 154] on icon at bounding box center [249, 150] width 7 height 7
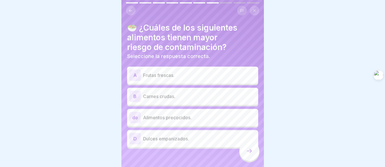
click at [158, 98] on font "Carnes crudas." at bounding box center [159, 96] width 32 height 6
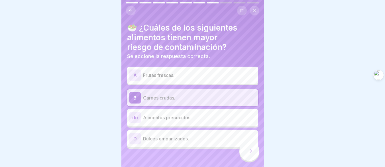
click at [162, 77] on font "Frutas frescas." at bounding box center [158, 75] width 31 height 6
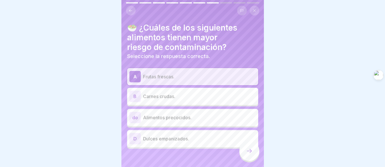
click at [160, 92] on div "B Carnes crudas." at bounding box center [193, 95] width 127 height 11
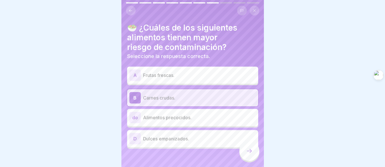
click at [253, 158] on div at bounding box center [250, 151] width 20 height 20
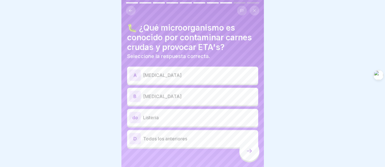
click at [141, 18] on div "🐛 ¿Qué microorganismo es conocido por contaminar carnes crudas y provocar ETA's…" at bounding box center [193, 83] width 143 height 167
click at [181, 74] on p "Salmonela" at bounding box center [199, 75] width 113 height 7
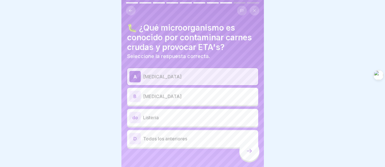
click at [179, 95] on p "E. coli" at bounding box center [199, 96] width 113 height 7
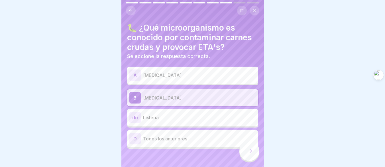
click at [174, 117] on p "Listeria" at bounding box center [199, 117] width 113 height 7
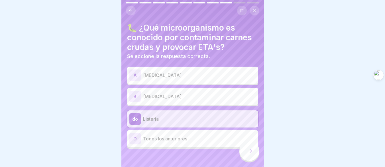
click at [186, 139] on font "Todos los anteriores" at bounding box center [165, 139] width 44 height 6
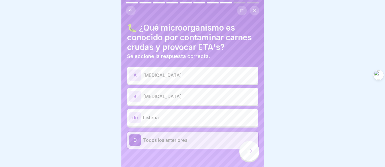
click at [245, 154] on div at bounding box center [250, 151] width 20 height 20
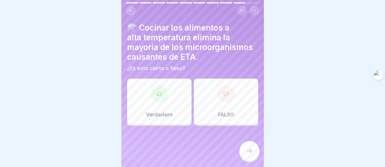
click at [175, 105] on div "Verdadero" at bounding box center [159, 101] width 64 height 46
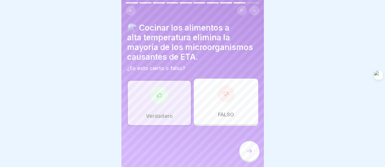
click at [255, 150] on div at bounding box center [250, 151] width 20 height 20
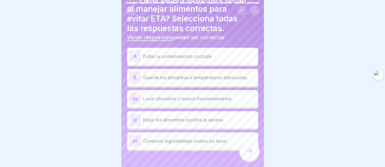
click at [219, 59] on p "Evitar la contaminación cruzada." at bounding box center [199, 56] width 113 height 7
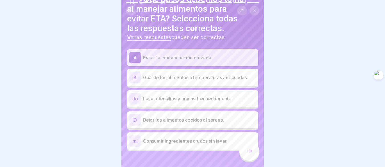
click at [209, 78] on font "Guarde los alimentos a temperaturas adecuadas." at bounding box center [195, 77] width 105 height 6
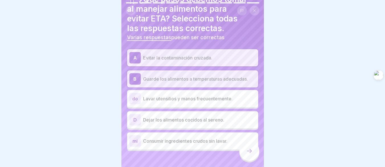
click at [207, 80] on font "Guarde los alimentos a temperaturas adecuadas." at bounding box center [195, 79] width 105 height 6
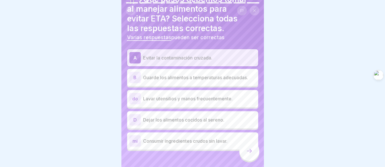
click at [206, 83] on div "B Guarde los alimentos a temperaturas adecuadas." at bounding box center [193, 77] width 127 height 11
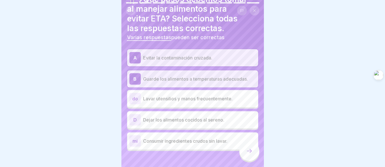
click at [203, 102] on div "do Lavar utensilios y manos frecuentemente." at bounding box center [193, 98] width 127 height 11
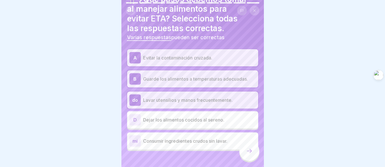
click at [250, 154] on icon at bounding box center [249, 150] width 7 height 7
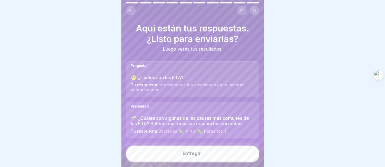
click at [237, 161] on button "Entregar" at bounding box center [193, 152] width 134 height 15
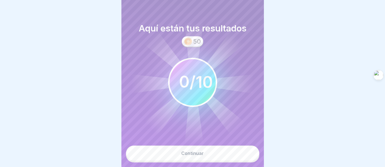
click at [236, 161] on button "Continuar" at bounding box center [193, 152] width 134 height 15
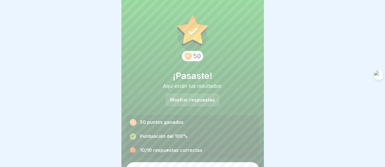
scroll to position [12, 0]
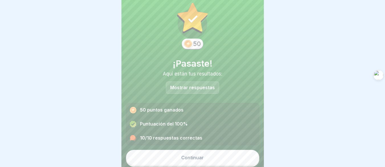
click at [223, 155] on button "Continuar" at bounding box center [193, 157] width 134 height 15
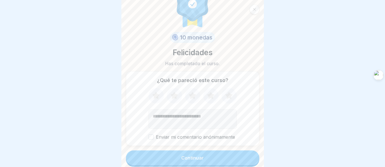
scroll to position [4, 0]
click at [215, 142] on form "10 monedas Felicidades Has completado el curso. ¿Qué te pareció este curso? Env…" at bounding box center [193, 83] width 143 height 167
click at [217, 150] on button "Continuar" at bounding box center [193, 157] width 134 height 15
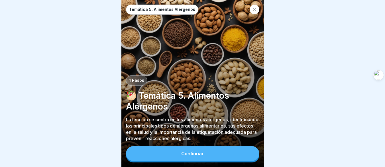
click at [203, 155] on button "Continuar" at bounding box center [193, 153] width 134 height 15
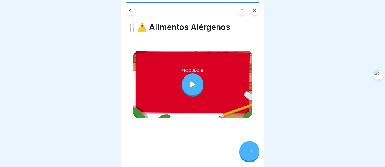
click at [247, 154] on icon at bounding box center [249, 150] width 7 height 7
click at [247, 152] on icon at bounding box center [249, 150] width 7 height 7
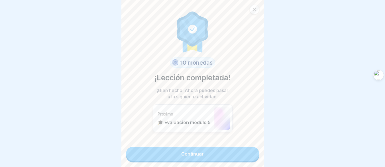
click at [224, 151] on link "Continuar" at bounding box center [193, 153] width 134 height 14
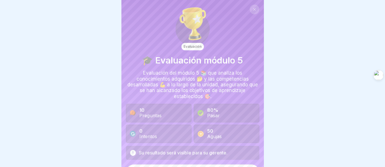
scroll to position [15, 0]
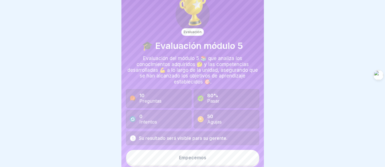
click at [179, 155] on font "Empecemos" at bounding box center [192, 157] width 27 height 6
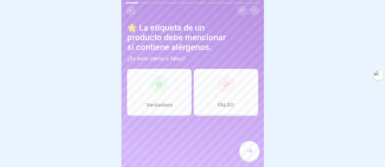
click at [171, 89] on div "Verdadero" at bounding box center [159, 92] width 64 height 46
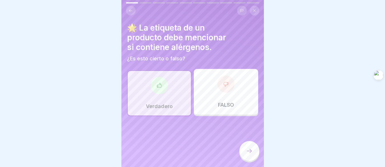
click at [246, 154] on icon at bounding box center [249, 150] width 7 height 7
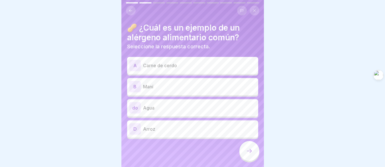
click at [147, 82] on div "B Maní" at bounding box center [193, 86] width 127 height 11
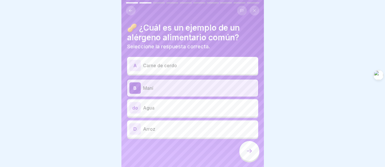
click at [164, 132] on div "D Arroz" at bounding box center [193, 128] width 127 height 11
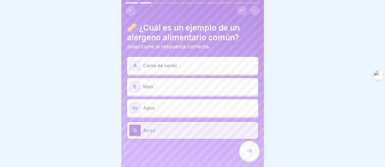
click at [154, 88] on p "Maní" at bounding box center [199, 86] width 113 height 7
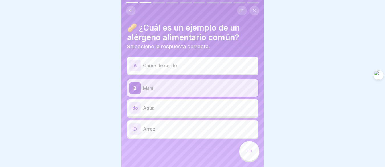
click at [246, 154] on icon at bounding box center [249, 150] width 7 height 7
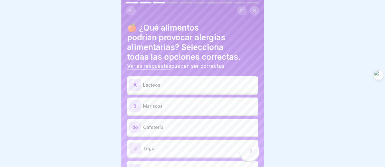
click at [168, 106] on p "Mariscos" at bounding box center [199, 105] width 113 height 7
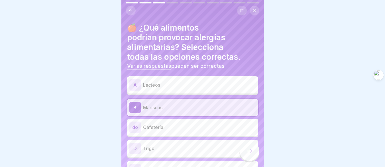
click at [172, 126] on p "Cafetería" at bounding box center [199, 127] width 113 height 7
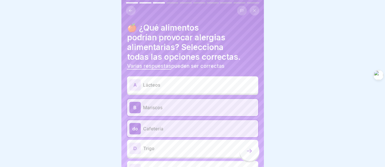
click at [173, 126] on p "Cafetería" at bounding box center [199, 128] width 113 height 7
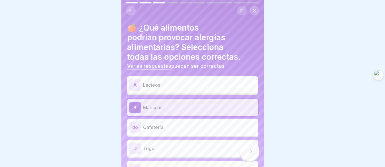
click at [169, 88] on p "Lácteos" at bounding box center [199, 84] width 113 height 7
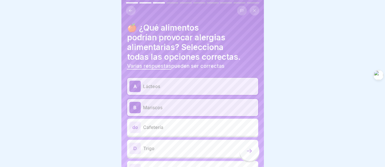
scroll to position [29, 0]
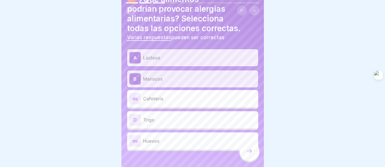
click at [170, 138] on div "mi Huevos" at bounding box center [193, 140] width 127 height 11
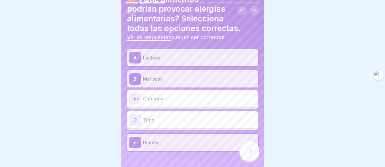
click at [171, 118] on p "Trigo" at bounding box center [199, 119] width 113 height 7
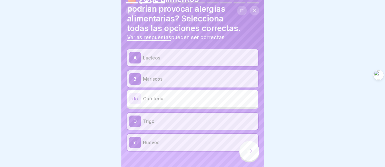
click at [171, 138] on div "mi Huevos" at bounding box center [193, 141] width 127 height 11
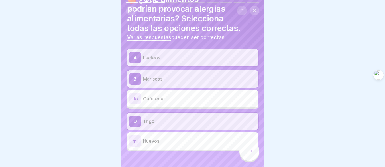
click at [177, 23] on h4 "🍎 ¿Qué alimentos podrían provocar alergias alimentarias? Selecciona todas las o…" at bounding box center [192, 13] width 131 height 39
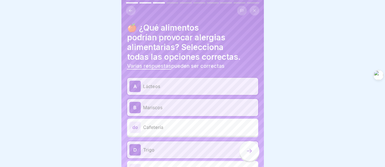
scroll to position [35, 0]
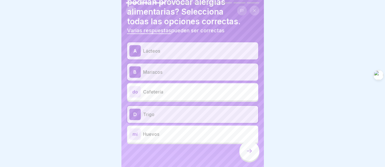
click at [169, 134] on p "Huevos" at bounding box center [199, 133] width 113 height 7
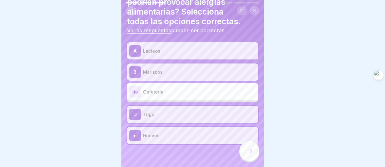
click at [248, 154] on icon at bounding box center [249, 150] width 7 height 7
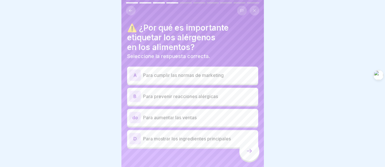
click at [197, 98] on font "Para prevenir reacciones alérgicas" at bounding box center [180, 96] width 75 height 6
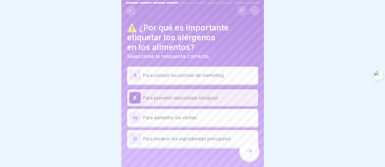
click at [205, 142] on div "D Para mostrar los ingredientes principales" at bounding box center [193, 138] width 127 height 11
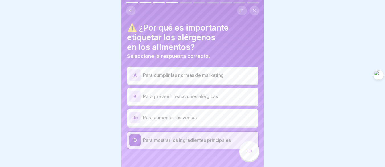
click at [193, 99] on p "Para prevenir reacciones alérgicas" at bounding box center [199, 96] width 113 height 7
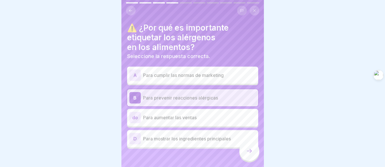
click at [252, 154] on icon at bounding box center [249, 150] width 7 height 7
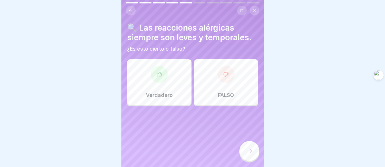
click at [220, 94] on font "FALSO" at bounding box center [226, 95] width 16 height 6
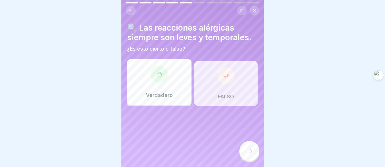
click at [251, 161] on div at bounding box center [250, 151] width 20 height 20
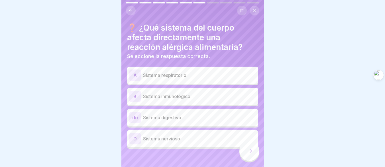
click at [187, 79] on div "A Sistema respiratorio" at bounding box center [193, 74] width 127 height 11
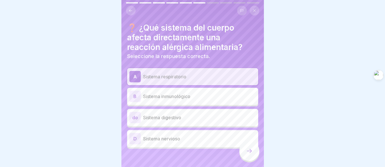
click at [184, 100] on div "B Sistema inmunológico" at bounding box center [193, 95] width 127 height 11
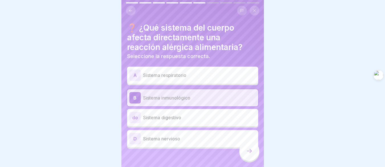
click at [177, 83] on div "A Sistema respiratorio" at bounding box center [192, 74] width 131 height 17
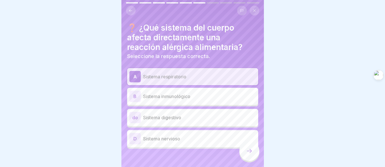
click at [250, 153] on icon at bounding box center [249, 151] width 5 height 4
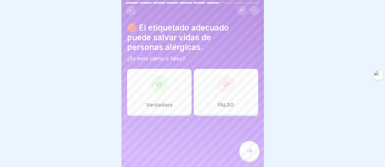
click at [173, 98] on div "Verdadero" at bounding box center [159, 92] width 64 height 46
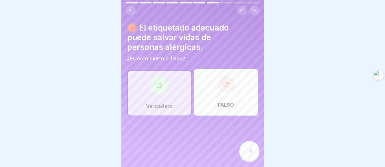
click at [248, 151] on div at bounding box center [250, 151] width 20 height 20
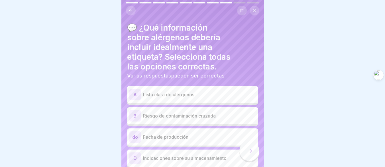
click at [220, 98] on p "Lista clara de alérgenos" at bounding box center [199, 94] width 113 height 7
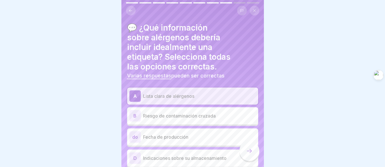
scroll to position [47, 0]
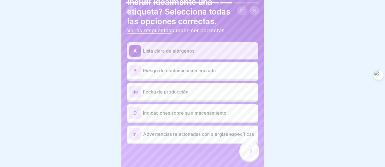
click at [185, 116] on div "D Indicaciones sobre su almacenamiento" at bounding box center [193, 112] width 127 height 11
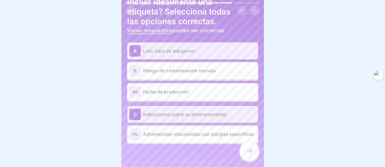
click at [186, 116] on div "D Indicaciones sobre su almacenamiento" at bounding box center [193, 113] width 127 height 11
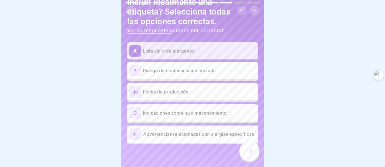
click at [193, 137] on p "Advertencias relacionadas con alergias específicas" at bounding box center [199, 133] width 113 height 7
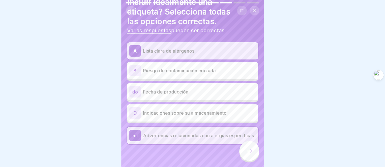
click at [247, 154] on icon at bounding box center [249, 150] width 7 height 7
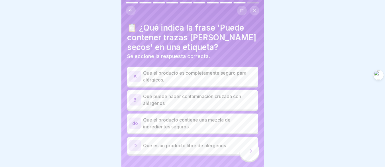
click at [208, 101] on p "Que puede haber contaminación cruzada con alérgenos" at bounding box center [199, 100] width 113 height 14
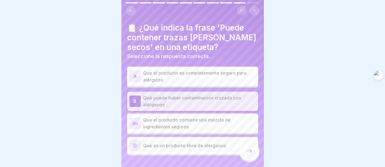
click at [245, 156] on div at bounding box center [250, 151] width 20 height 20
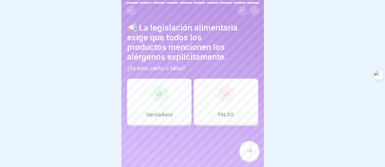
click at [174, 108] on div "Verdadero" at bounding box center [159, 101] width 64 height 46
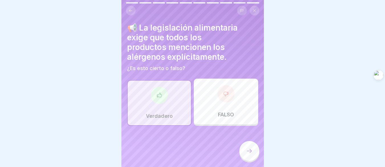
click at [248, 152] on icon at bounding box center [249, 150] width 7 height 7
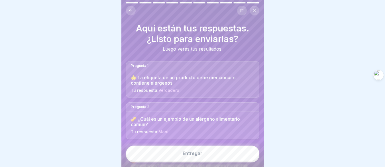
click at [225, 160] on button "Entregar" at bounding box center [193, 152] width 134 height 15
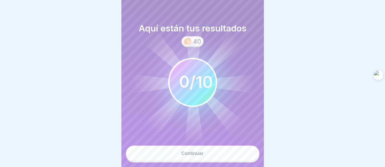
click at [223, 156] on button "Continuar" at bounding box center [193, 152] width 134 height 15
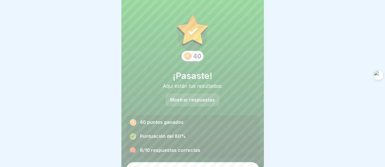
scroll to position [12, 0]
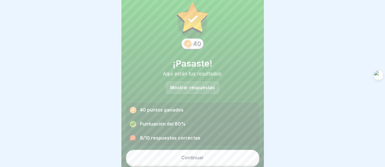
click at [200, 157] on font "Continuar" at bounding box center [192, 157] width 23 height 6
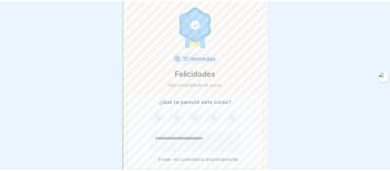
scroll to position [20, 0]
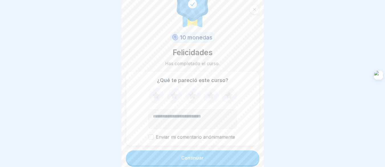
click at [200, 160] on font "Continuar" at bounding box center [192, 158] width 23 height 6
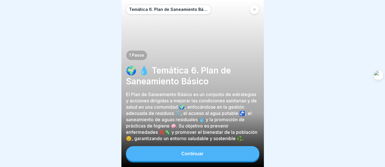
scroll to position [4, 0]
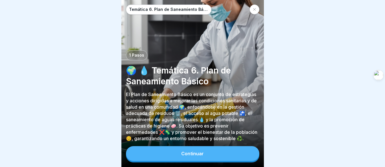
click at [219, 155] on button "Continuar" at bounding box center [193, 153] width 134 height 15
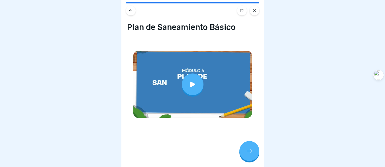
click at [247, 150] on icon at bounding box center [249, 150] width 7 height 7
click at [245, 158] on div at bounding box center [250, 151] width 20 height 20
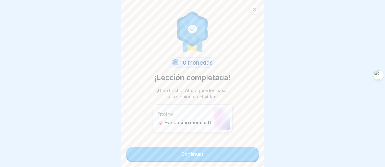
click at [211, 146] on link "Continuar" at bounding box center [193, 153] width 134 height 14
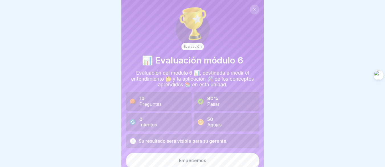
click at [207, 157] on button "Empecemos" at bounding box center [193, 159] width 134 height 15
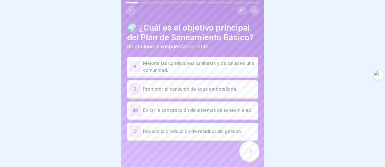
click at [180, 62] on p "Mejorar las condiciones sanitarias y de salud en una comunidad." at bounding box center [199, 67] width 113 height 14
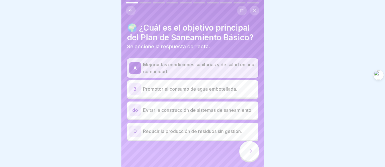
click at [186, 87] on font "Promotor el consumo de agua embotellada." at bounding box center [190, 89] width 94 height 6
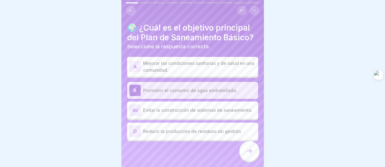
click at [177, 61] on font "Mejorar las condiciones sanitarias y de salud en una comunidad." at bounding box center [198, 66] width 111 height 13
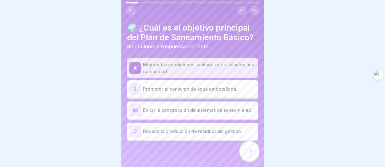
click at [248, 154] on div at bounding box center [250, 151] width 20 height 20
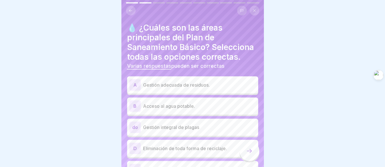
click at [201, 82] on font "Gestión adecuada de residuos." at bounding box center [176, 85] width 67 height 6
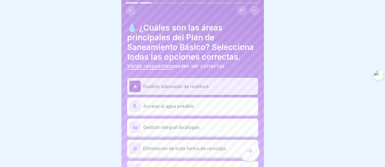
click at [203, 105] on div "B Acceso al agua potable." at bounding box center [193, 105] width 127 height 11
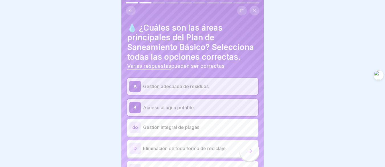
click at [203, 105] on p "Acceso al agua potable." at bounding box center [199, 107] width 113 height 7
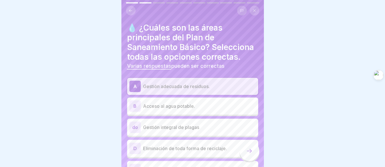
click at [199, 125] on font "Gestión integral de plagas" at bounding box center [171, 127] width 56 height 6
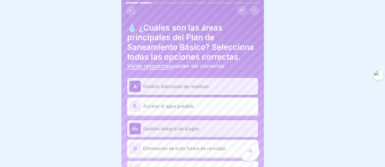
scroll to position [29, 0]
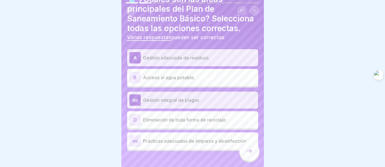
click at [191, 140] on div "mi Prácticas adecuadas de limpieza y desinfección" at bounding box center [193, 140] width 127 height 11
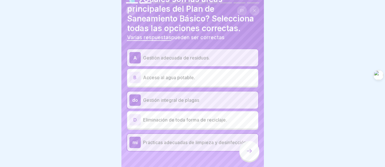
click at [245, 149] on div at bounding box center [250, 151] width 20 height 20
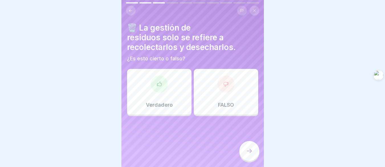
click at [211, 84] on div "FALSO" at bounding box center [226, 92] width 64 height 46
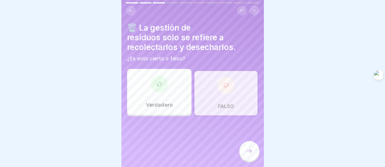
click at [253, 151] on div at bounding box center [250, 151] width 20 height 20
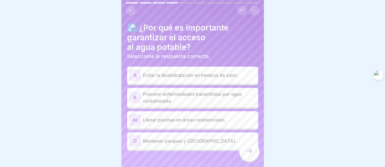
click at [133, 9] on icon at bounding box center [131, 11] width 4 height 4
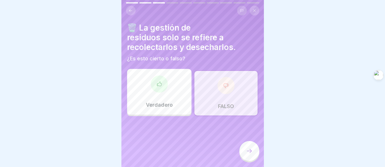
click at [133, 9] on icon at bounding box center [131, 11] width 4 height 4
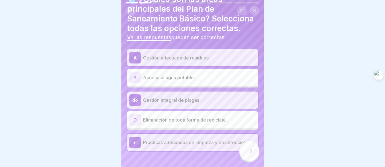
click at [177, 75] on font "Acceso al agua potable." at bounding box center [169, 77] width 52 height 6
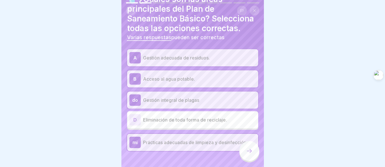
click at [255, 158] on div at bounding box center [250, 151] width 20 height 20
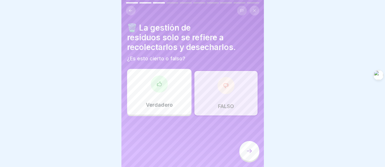
click at [253, 157] on div at bounding box center [250, 151] width 20 height 20
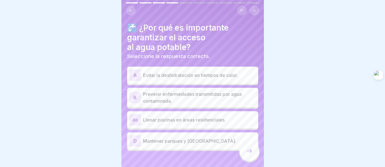
click at [193, 98] on p "Prevenir enfermedades transmitidas por agua contaminada." at bounding box center [199, 97] width 113 height 14
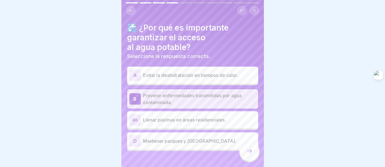
click at [241, 151] on div at bounding box center [250, 151] width 20 height 20
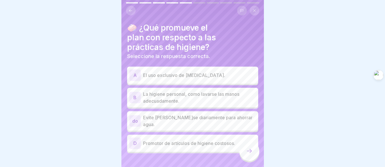
click at [165, 98] on font "La higiene personal, como lavarse las manos adecuadamente." at bounding box center [191, 97] width 96 height 13
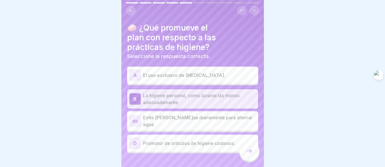
click at [179, 76] on div "A El uso exclusivo de [MEDICAL_DATA]." at bounding box center [193, 74] width 127 height 11
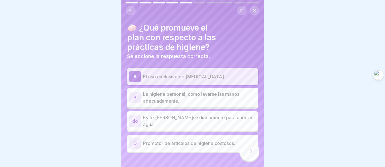
click at [177, 100] on p "La higiene personal, como lavarse las manos adecuadamente." at bounding box center [199, 97] width 113 height 14
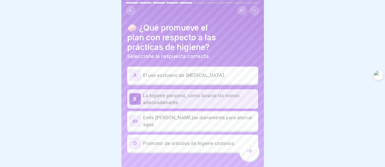
click at [249, 152] on icon at bounding box center [249, 150] width 7 height 7
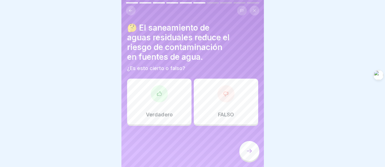
click at [147, 103] on div "Verdadero" at bounding box center [159, 101] width 64 height 46
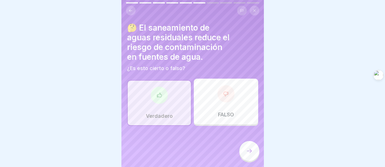
click at [258, 150] on div at bounding box center [250, 151] width 20 height 20
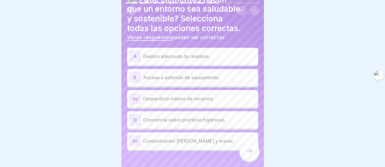
click at [180, 54] on font "Gestión adecuada de residuos." at bounding box center [176, 56] width 67 height 6
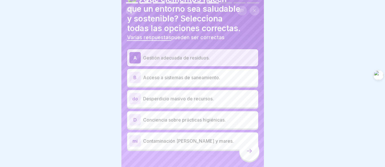
click at [195, 74] on font "Acceso a sistemas de saneamiento." at bounding box center [181, 77] width 77 height 6
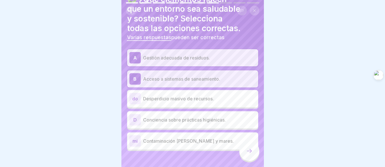
click at [200, 117] on font "Conciencia sobre prácticas higiénicas." at bounding box center [184, 120] width 83 height 6
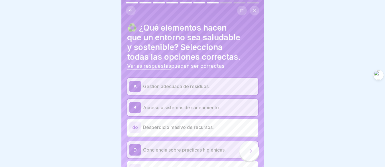
scroll to position [35, 0]
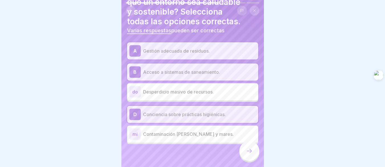
click at [243, 150] on div at bounding box center [250, 151] width 20 height 20
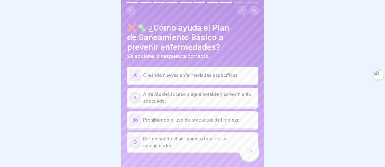
scroll to position [9, 0]
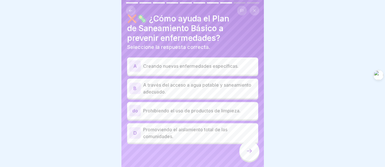
click at [192, 69] on div "A Creando nuevas enfermedades específicas." at bounding box center [193, 65] width 127 height 11
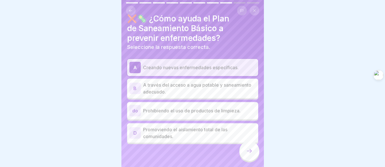
click at [181, 90] on p "A través del acceso a agua potable y saneamiento adecuado." at bounding box center [199, 88] width 113 height 14
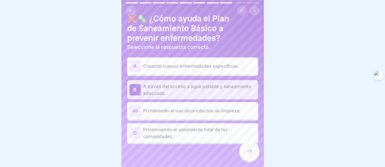
click at [206, 93] on p "A través del acceso a agua potable y saneamiento adecuado." at bounding box center [199, 90] width 113 height 14
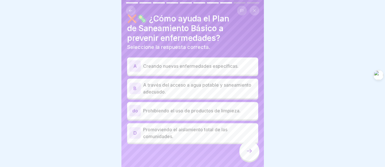
click at [207, 86] on font "A través del acceso a agua potable y saneamiento adecuado." at bounding box center [197, 88] width 108 height 13
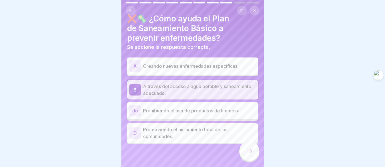
click at [249, 150] on div at bounding box center [250, 151] width 20 height 20
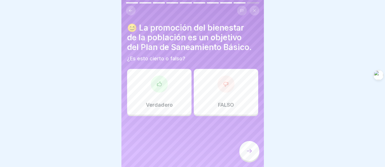
click at [220, 102] on font "FALSO" at bounding box center [226, 105] width 16 height 6
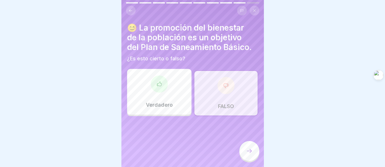
click at [245, 155] on div at bounding box center [250, 151] width 20 height 20
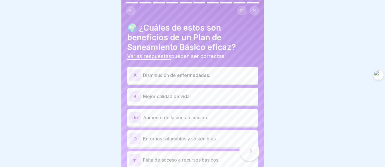
click at [198, 76] on font "Disminución de enfermedades." at bounding box center [176, 75] width 67 height 6
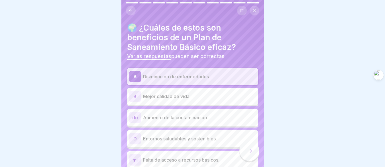
click at [200, 98] on p "Mejor calidad de vida." at bounding box center [199, 96] width 113 height 7
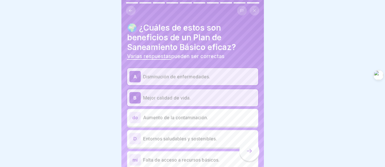
scroll to position [26, 0]
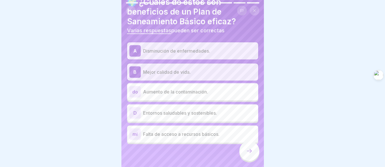
click at [178, 114] on font "Entornos saludables y sostenibles." at bounding box center [180, 113] width 74 height 6
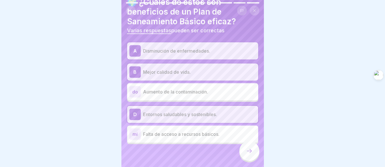
click at [247, 154] on icon at bounding box center [249, 150] width 7 height 7
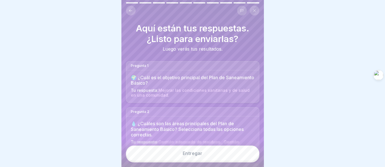
click at [224, 157] on button "Entregar" at bounding box center [193, 152] width 134 height 15
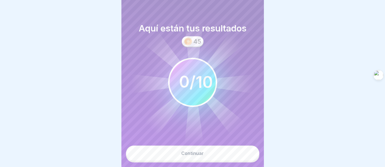
click at [220, 161] on button "Continuar" at bounding box center [193, 152] width 134 height 15
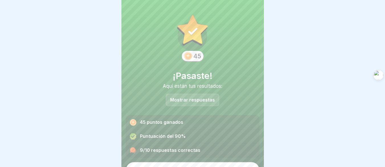
scroll to position [12, 0]
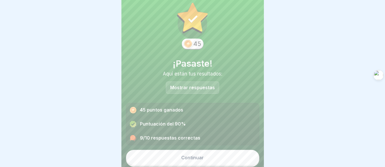
click at [204, 156] on button "Continuar" at bounding box center [193, 157] width 134 height 15
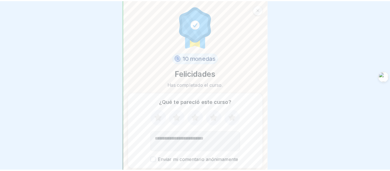
scroll to position [20, 0]
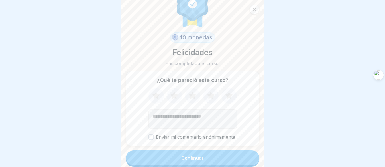
click at [204, 156] on button "Continuar" at bounding box center [193, 157] width 134 height 15
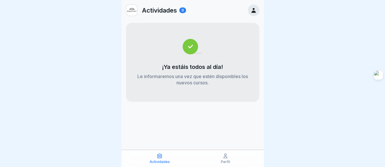
scroll to position [4, 0]
click at [225, 157] on icon at bounding box center [226, 156] width 6 height 6
